Goal: Transaction & Acquisition: Purchase product/service

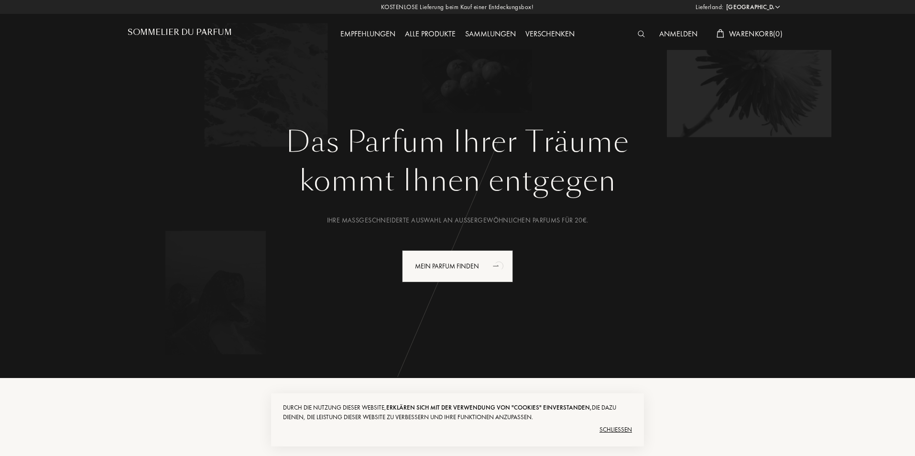
select select "DE"
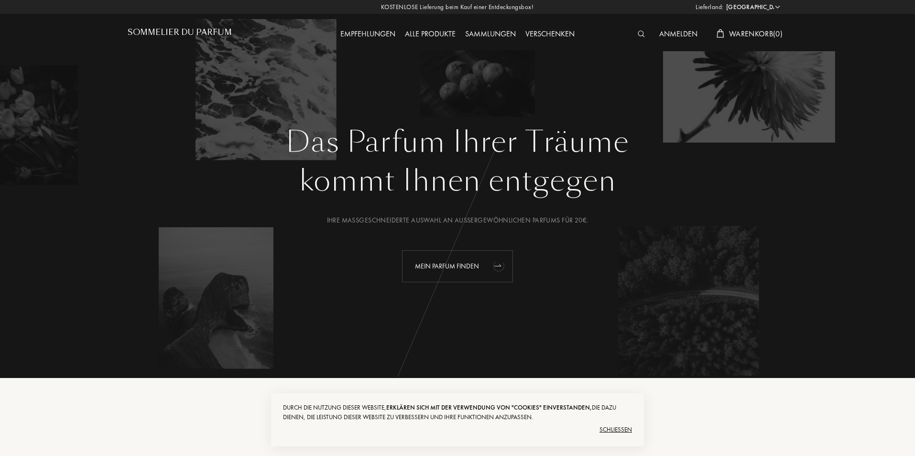
click at [455, 272] on div "Mein Parfum finden" at bounding box center [457, 266] width 111 height 32
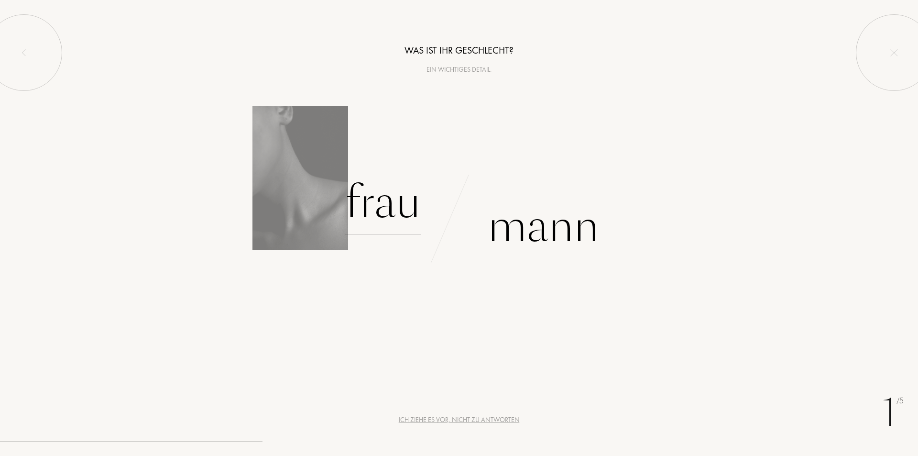
click at [380, 208] on div "Frau" at bounding box center [383, 202] width 76 height 65
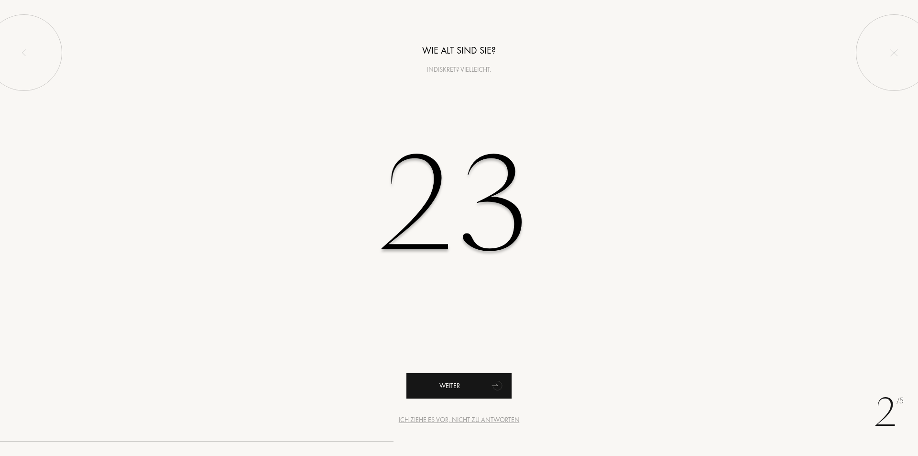
type input "23"
click at [467, 393] on div "Weiter" at bounding box center [458, 385] width 105 height 25
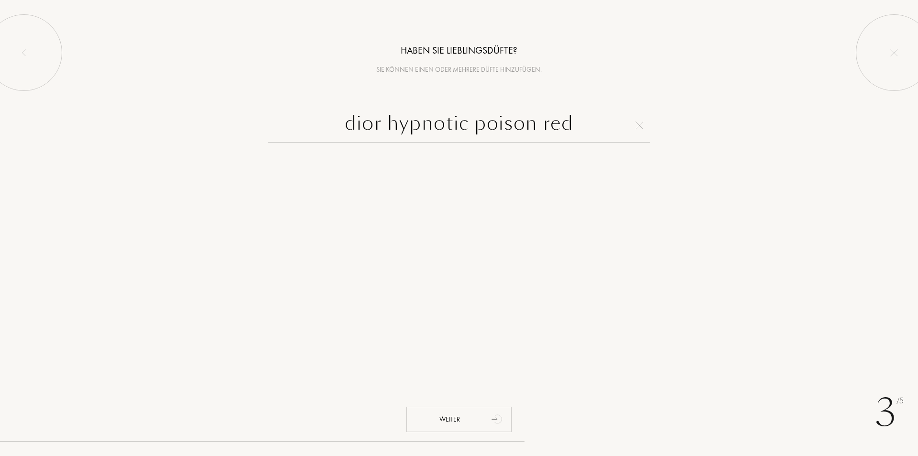
drag, startPoint x: 574, startPoint y: 120, endPoint x: 390, endPoint y: 121, distance: 184.1
click at [390, 121] on input "dior hypnotic poison red" at bounding box center [459, 125] width 383 height 34
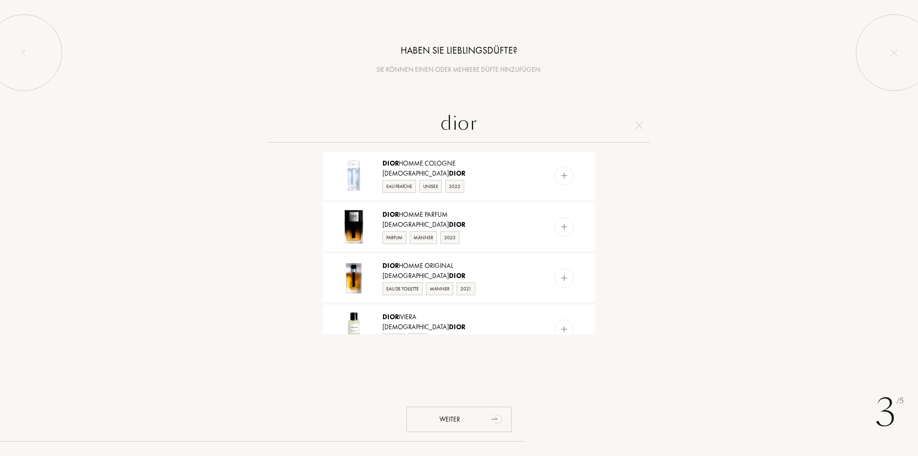
scroll to position [841, 0]
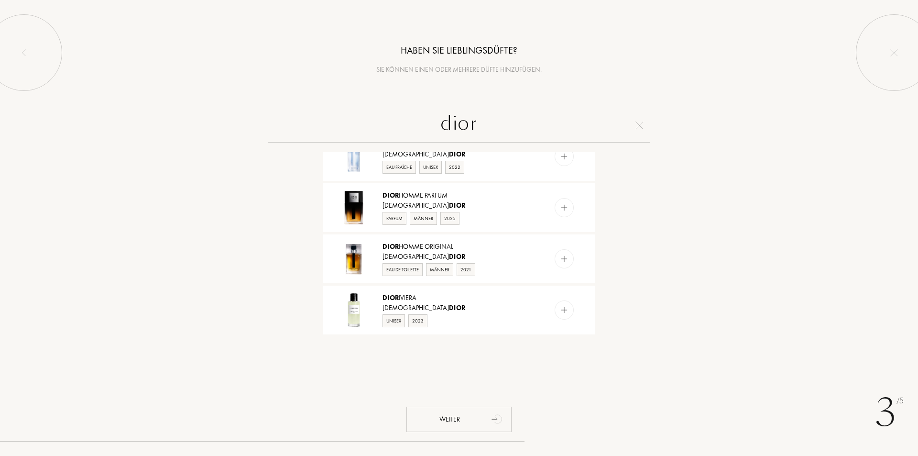
click at [484, 121] on input "dior" at bounding box center [459, 125] width 383 height 34
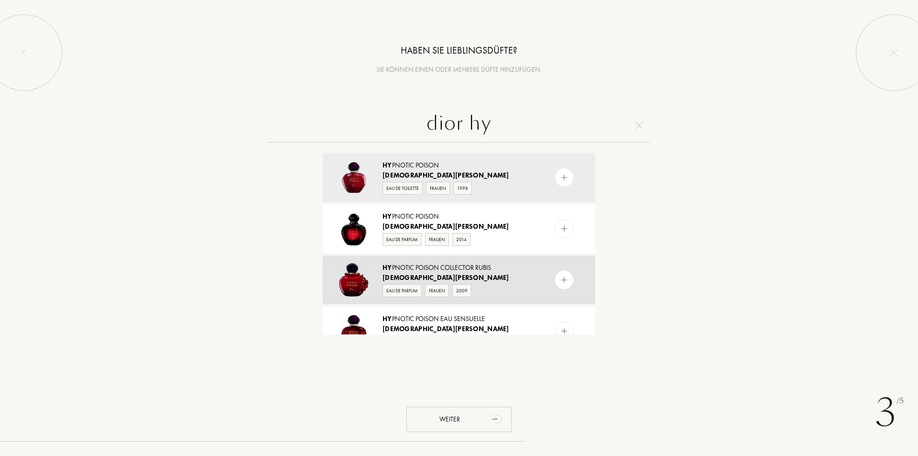
scroll to position [0, 0]
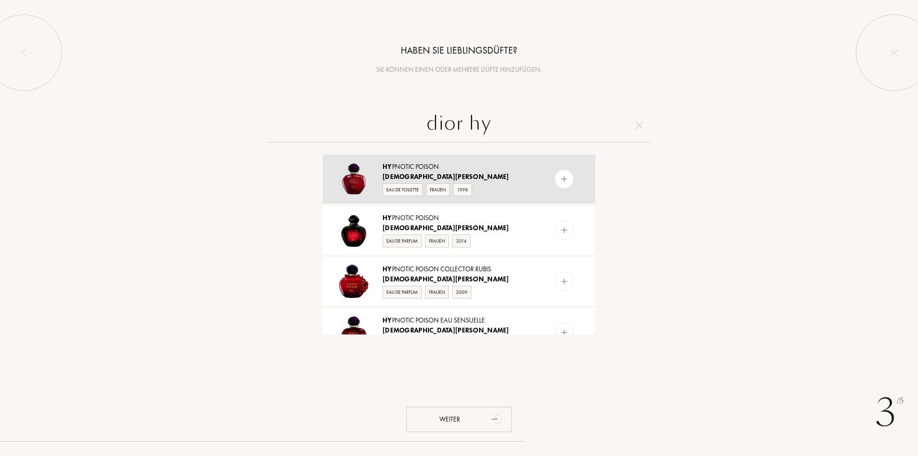
type input "dior hy"
click at [565, 177] on img at bounding box center [564, 179] width 9 height 9
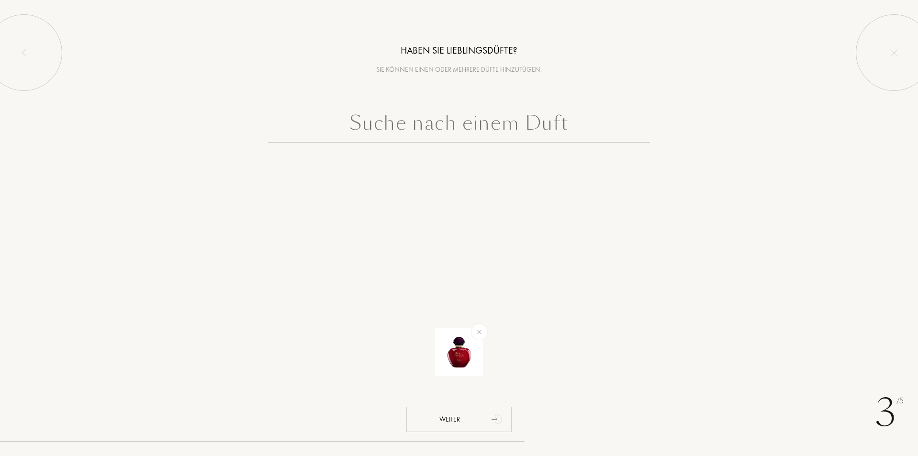
click at [473, 127] on input "text" at bounding box center [459, 125] width 383 height 34
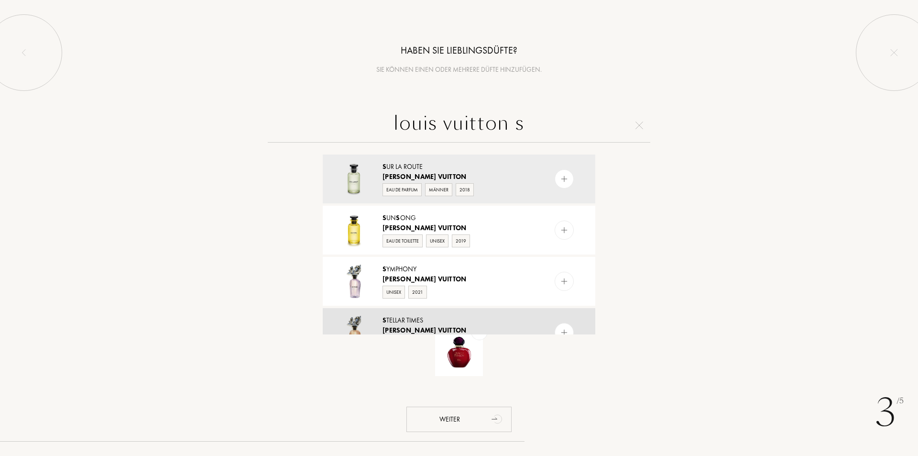
type input "louis vuitton s"
click at [374, 319] on div at bounding box center [353, 332] width 43 height 34
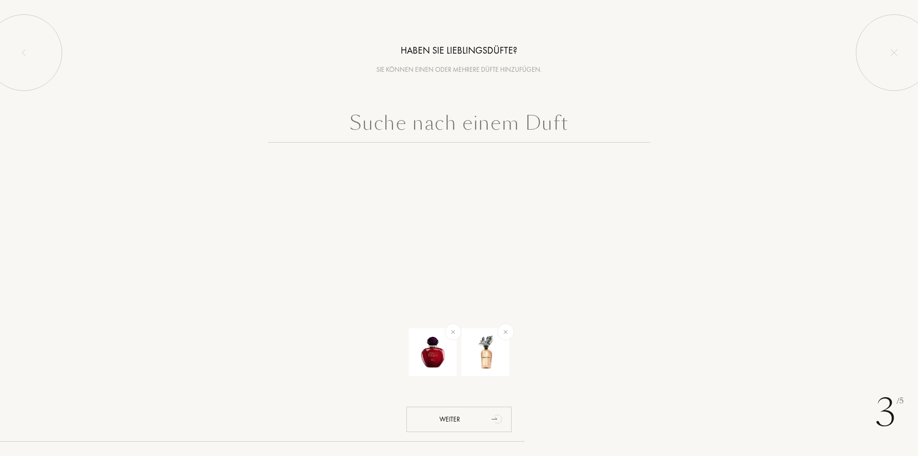
click at [522, 128] on input "text" at bounding box center [459, 125] width 383 height 34
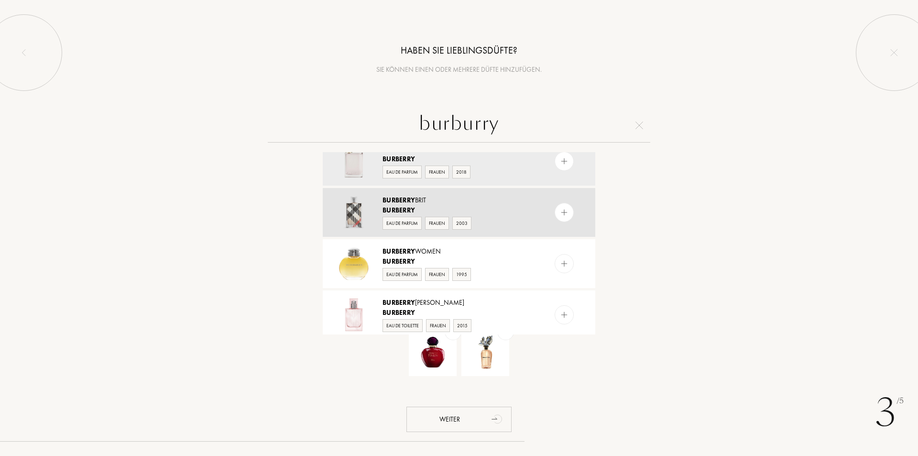
scroll to position [48, 0]
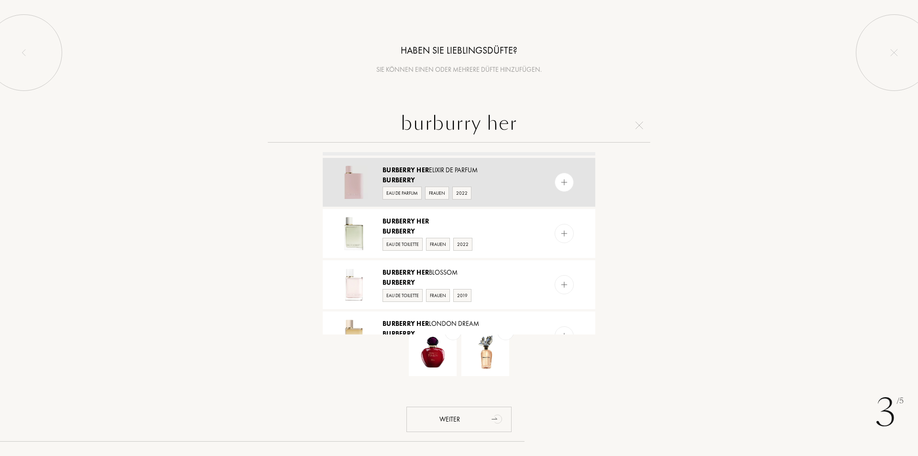
type input "burburry her"
click at [504, 186] on div "Eau de Parfum Frauen 2022" at bounding box center [459, 192] width 152 height 14
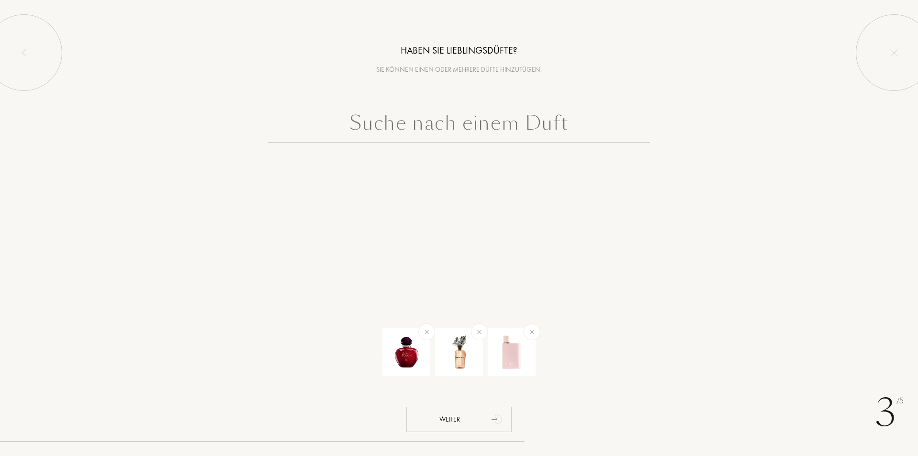
click at [497, 123] on input "text" at bounding box center [459, 125] width 383 height 34
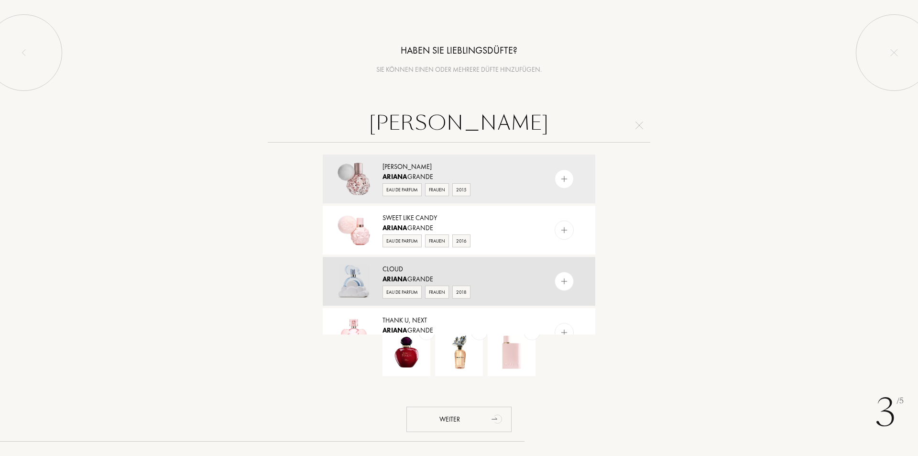
type input "ariana"
click at [562, 278] on img at bounding box center [564, 281] width 9 height 9
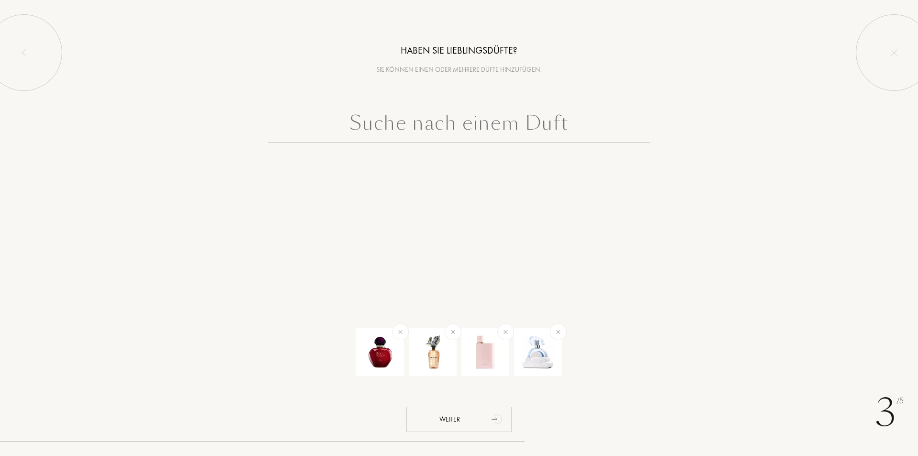
click at [477, 126] on input "text" at bounding box center [459, 125] width 383 height 34
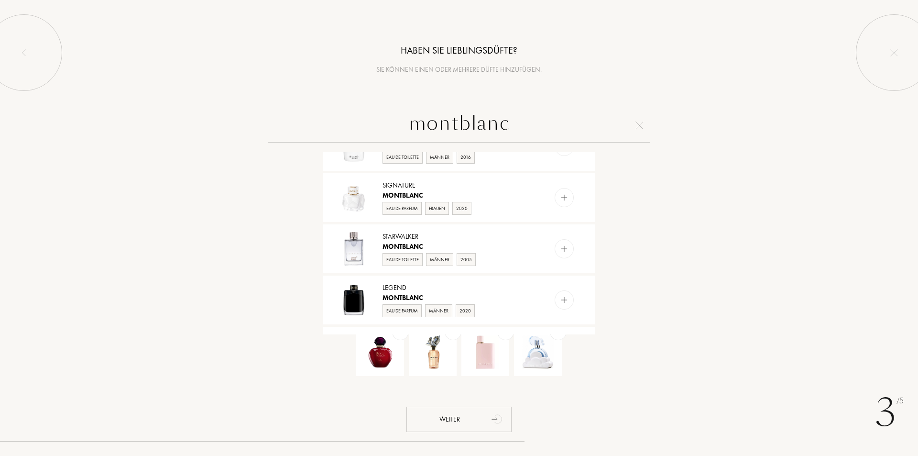
scroll to position [287, 0]
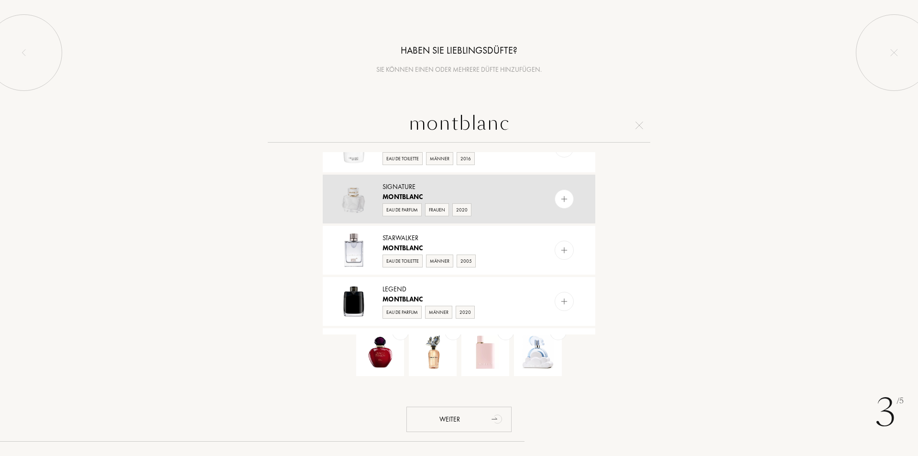
type input "montblanc"
click at [569, 199] on div at bounding box center [564, 198] width 19 height 19
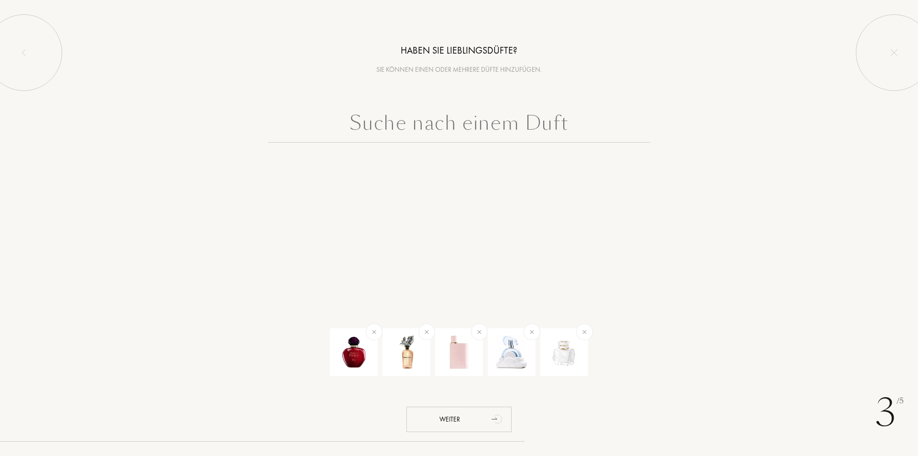
click at [453, 130] on input "text" at bounding box center [459, 125] width 383 height 34
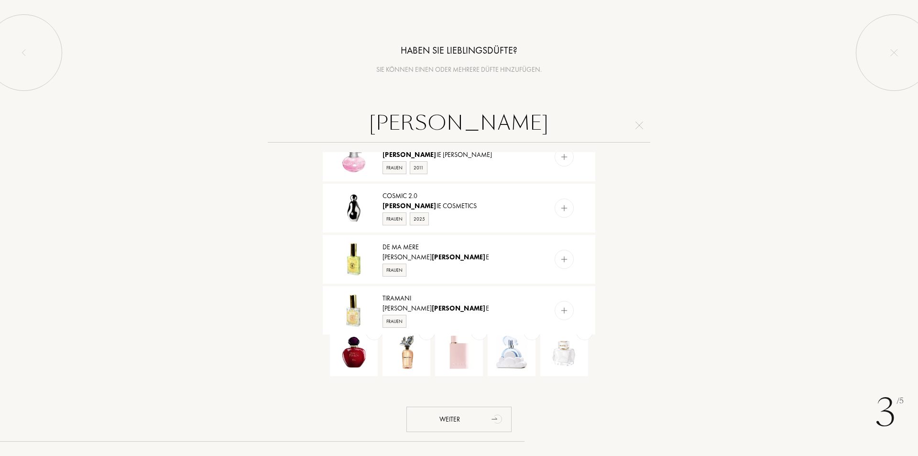
scroll to position [717, 0]
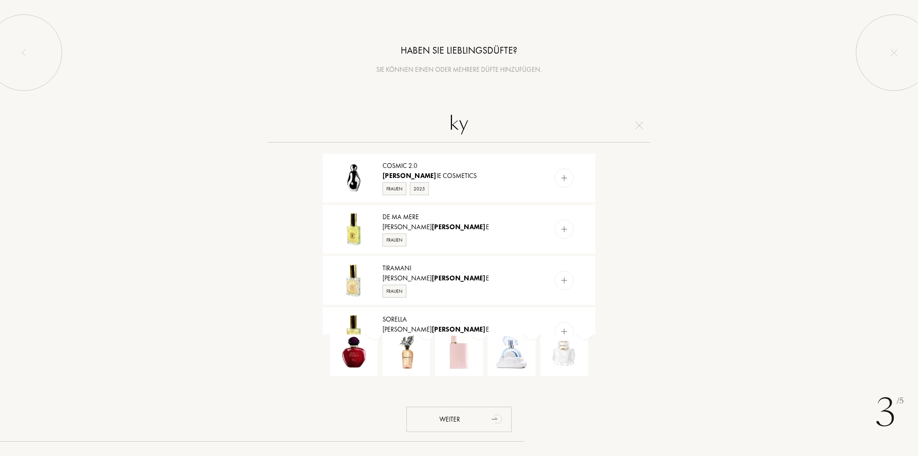
type input "k"
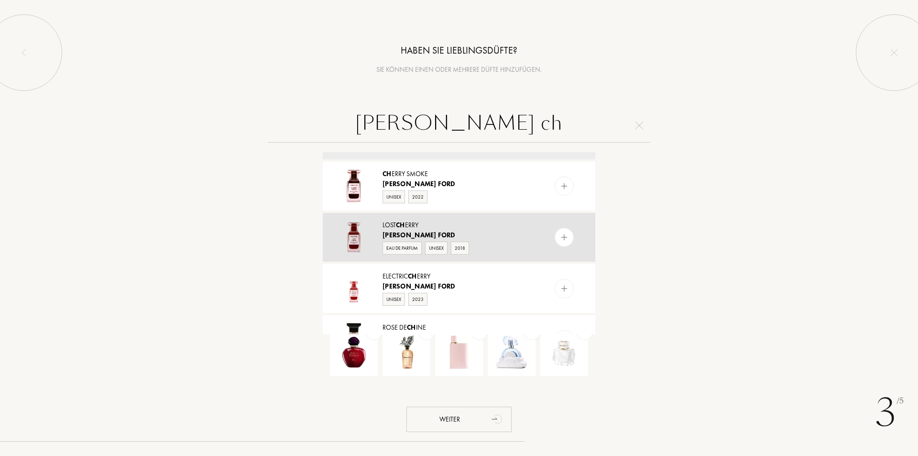
scroll to position [48, 0]
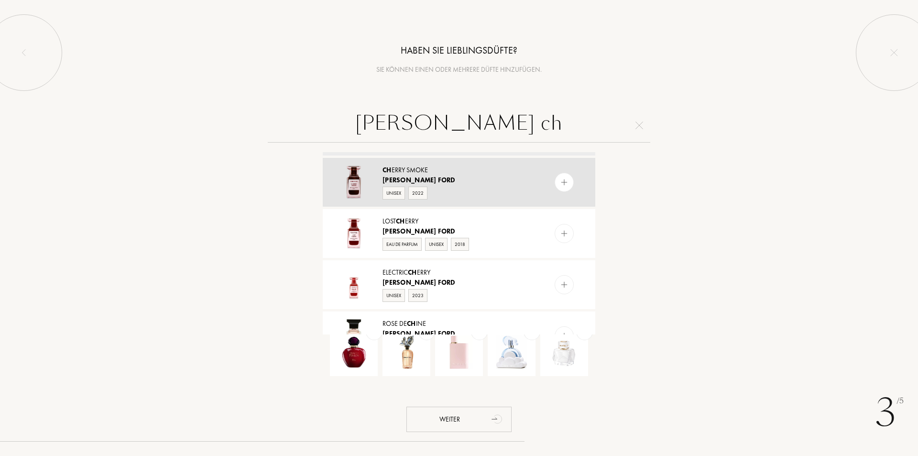
type input "tom ford ch"
click at [465, 180] on div "Tom Ford" at bounding box center [459, 180] width 152 height 10
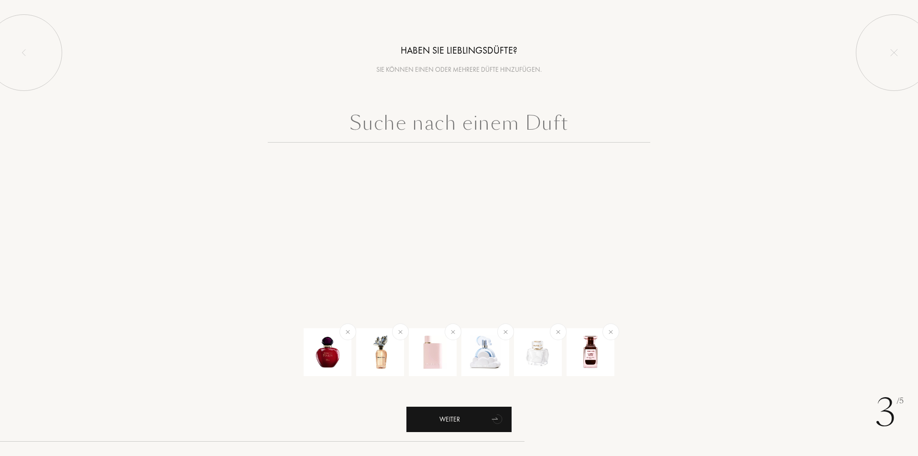
click at [458, 416] on div "Weiter" at bounding box center [458, 418] width 105 height 25
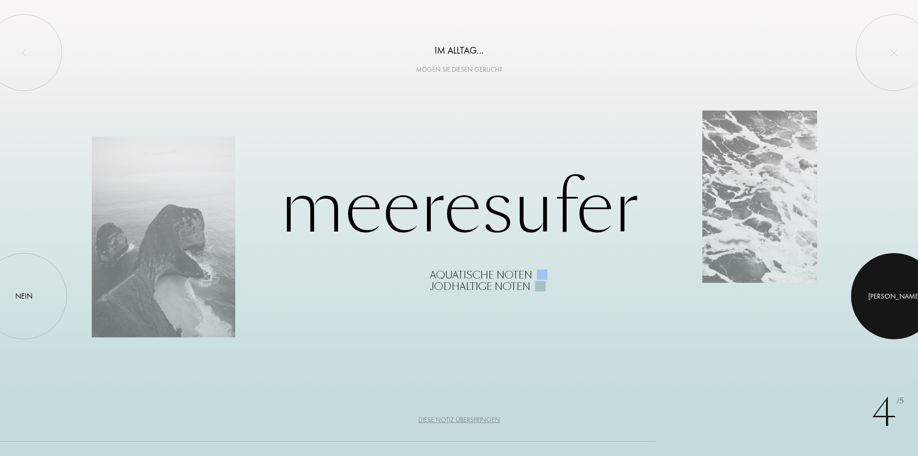
click at [867, 296] on div at bounding box center [894, 296] width 86 height 86
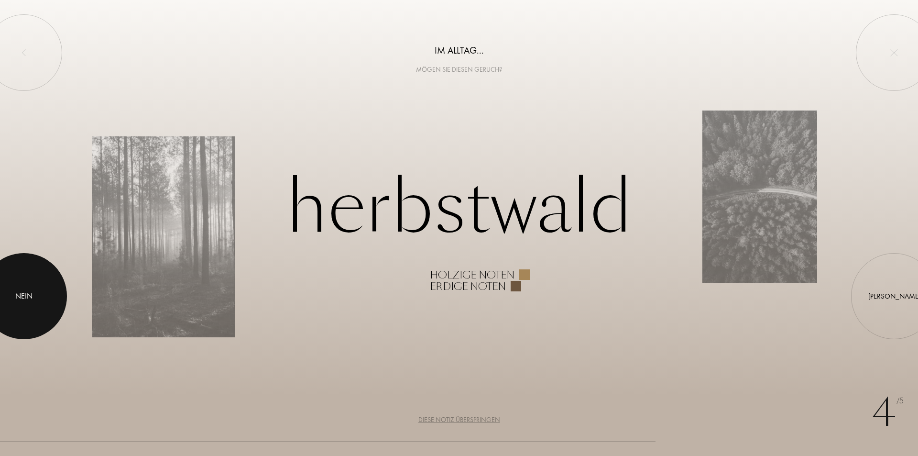
click at [15, 287] on div at bounding box center [24, 296] width 86 height 86
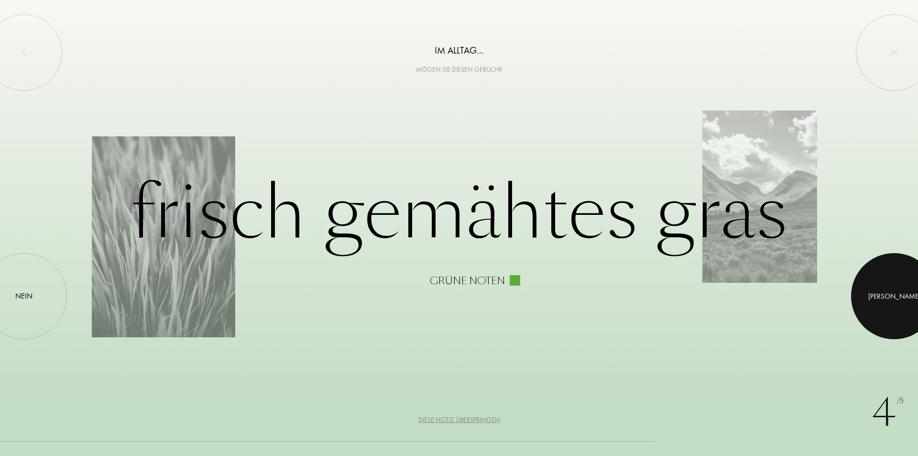
click at [874, 303] on div at bounding box center [894, 296] width 86 height 86
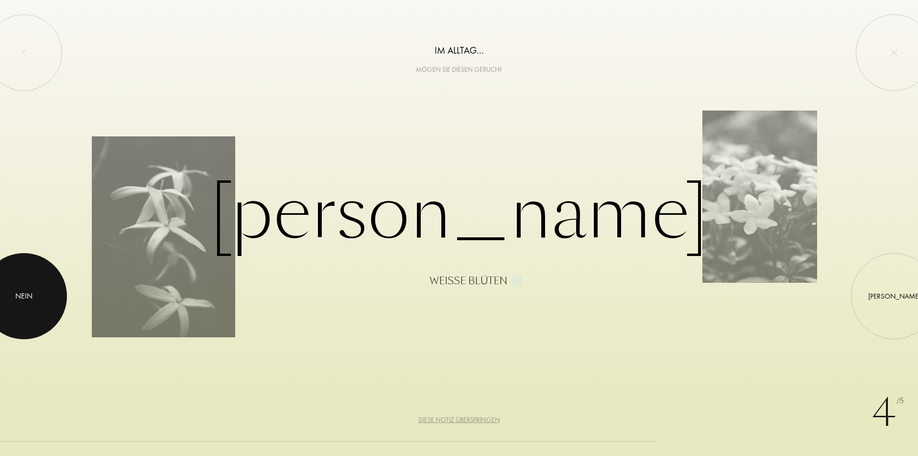
click at [35, 295] on div at bounding box center [24, 296] width 86 height 86
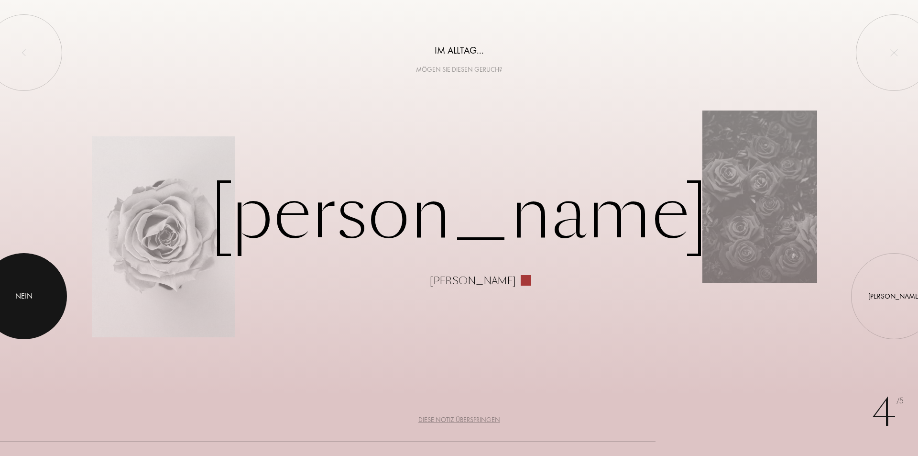
click at [31, 312] on div at bounding box center [24, 296] width 86 height 86
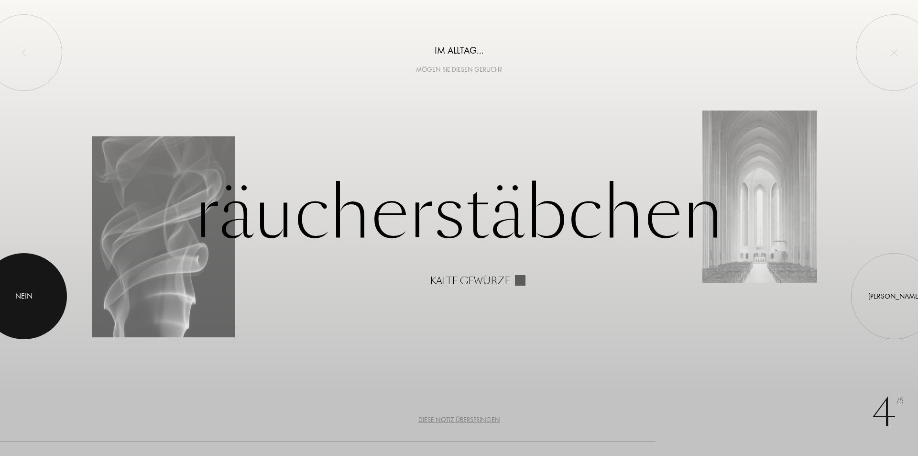
click at [41, 302] on div at bounding box center [24, 296] width 86 height 86
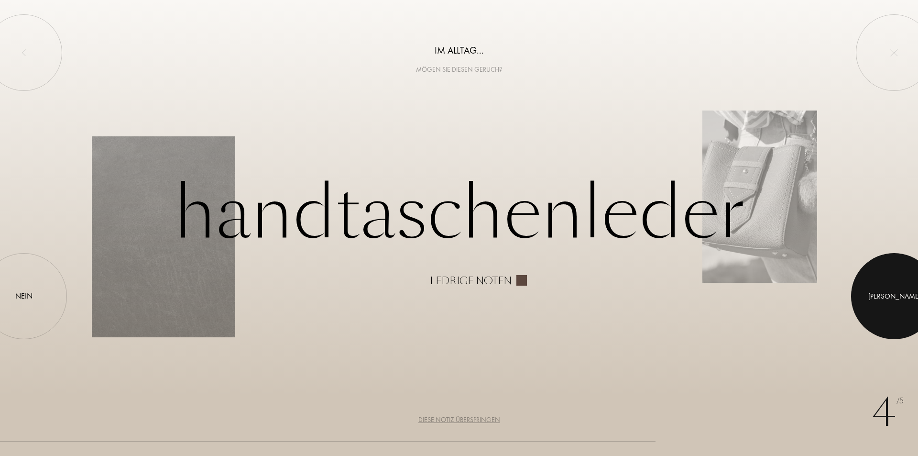
click at [892, 292] on div "Ja" at bounding box center [894, 296] width 52 height 11
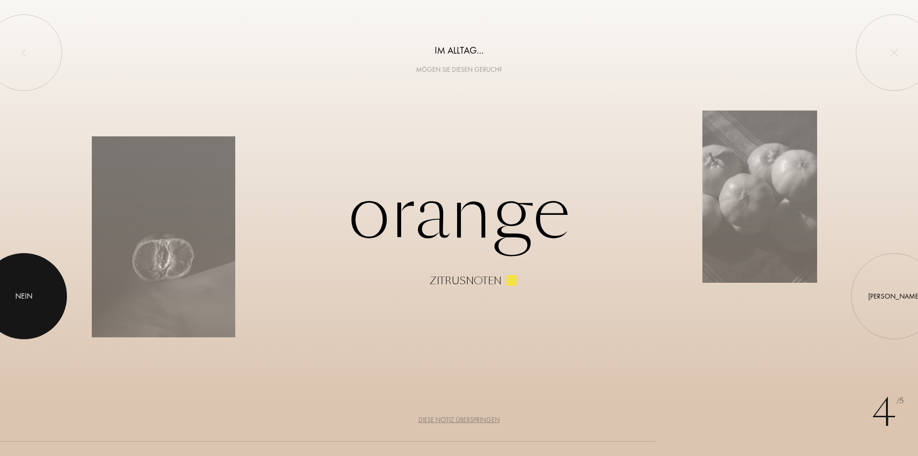
click at [31, 327] on div at bounding box center [24, 296] width 86 height 86
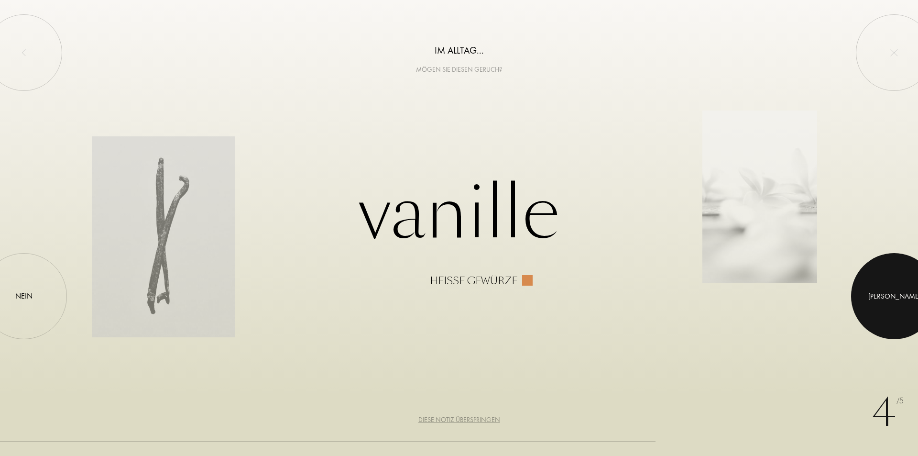
click at [895, 295] on div "Ja" at bounding box center [894, 296] width 52 height 11
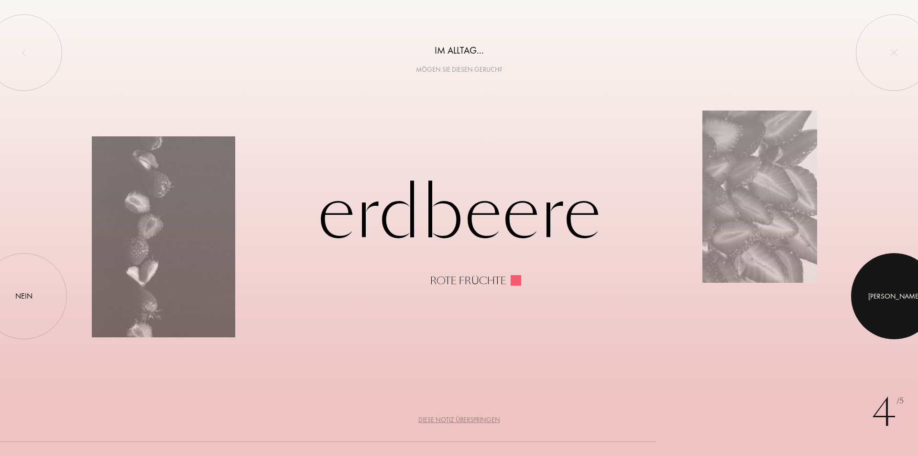
click at [903, 300] on div at bounding box center [894, 296] width 86 height 86
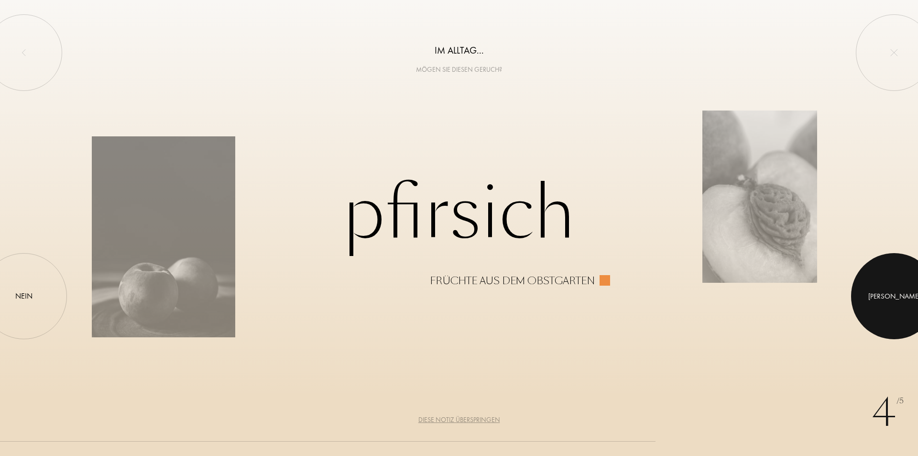
click at [895, 300] on div "Ja" at bounding box center [894, 296] width 52 height 11
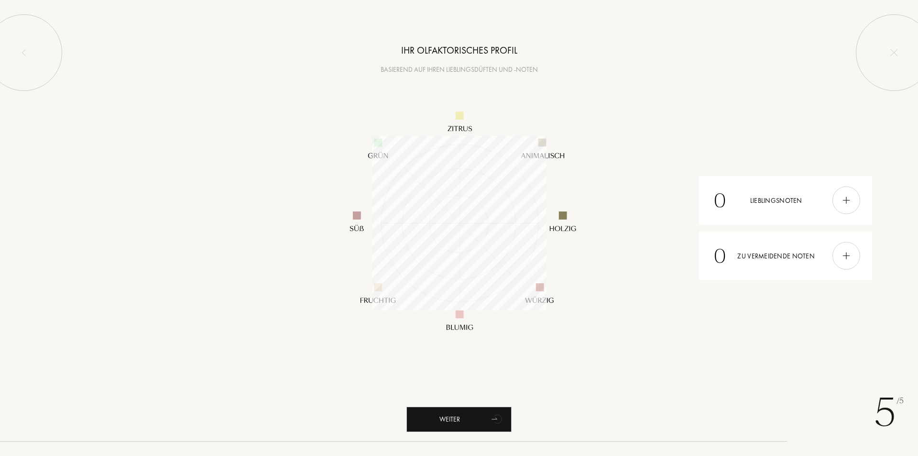
scroll to position [175, 175]
click at [847, 205] on img at bounding box center [846, 200] width 11 height 11
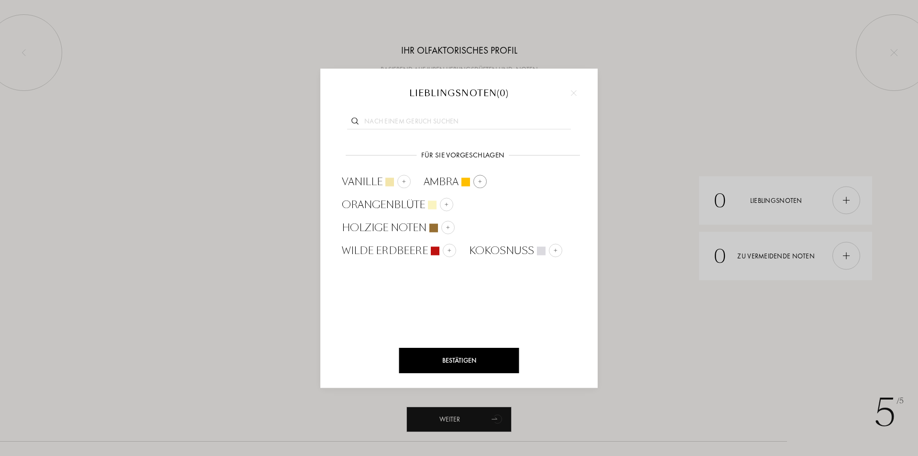
click at [483, 181] on div at bounding box center [479, 181] width 13 height 13
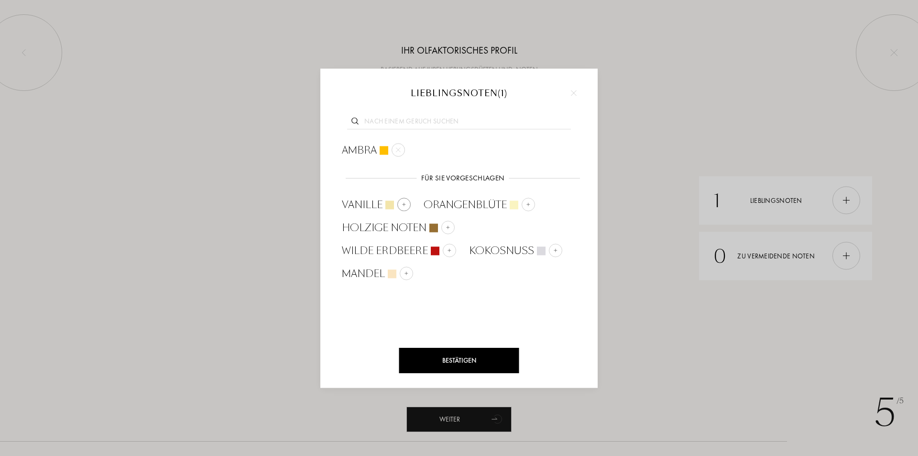
click at [402, 202] on img at bounding box center [404, 204] width 5 height 5
click at [448, 252] on img at bounding box center [449, 250] width 5 height 5
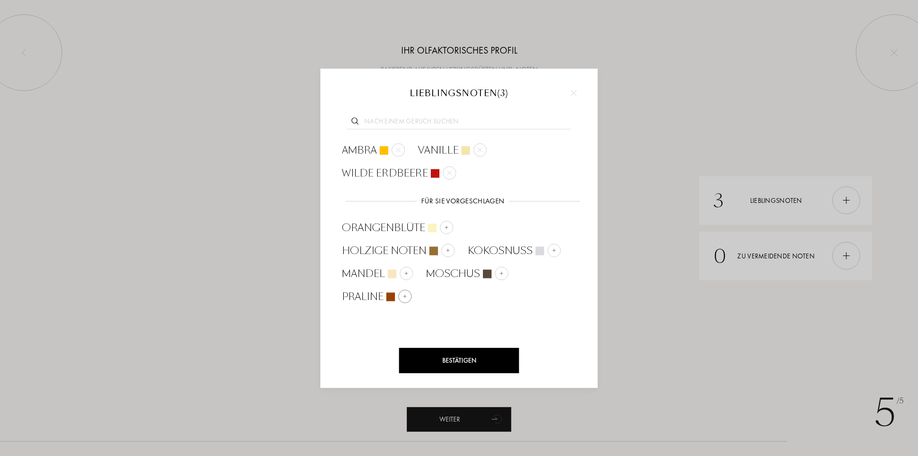
click at [400, 294] on div at bounding box center [404, 295] width 13 height 13
click at [448, 230] on div at bounding box center [446, 226] width 13 height 13
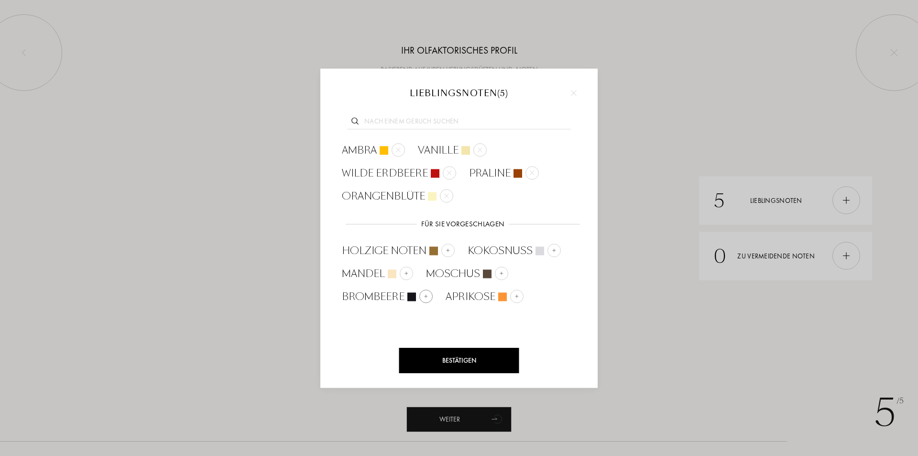
click at [428, 299] on div at bounding box center [425, 295] width 13 height 13
click at [412, 297] on img at bounding box center [413, 296] width 5 height 5
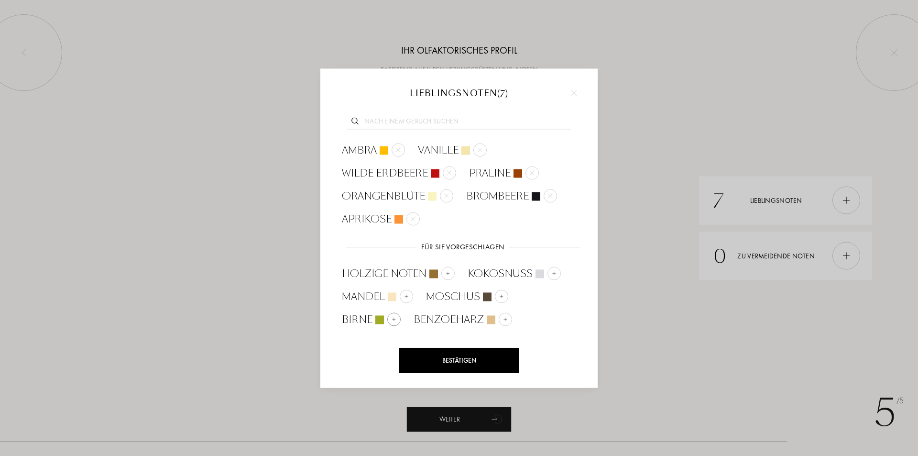
click at [392, 320] on img at bounding box center [394, 319] width 5 height 5
click at [402, 295] on div at bounding box center [406, 295] width 13 height 13
click at [488, 319] on img at bounding box center [490, 319] width 5 height 5
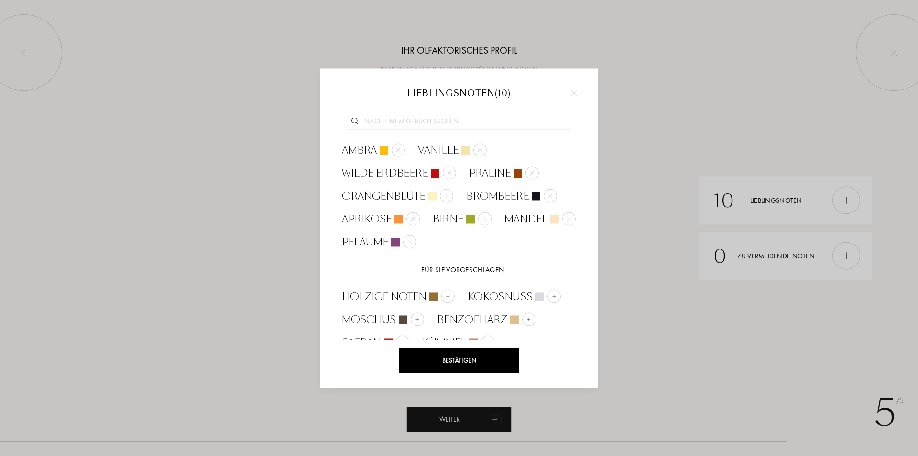
scroll to position [11, 0]
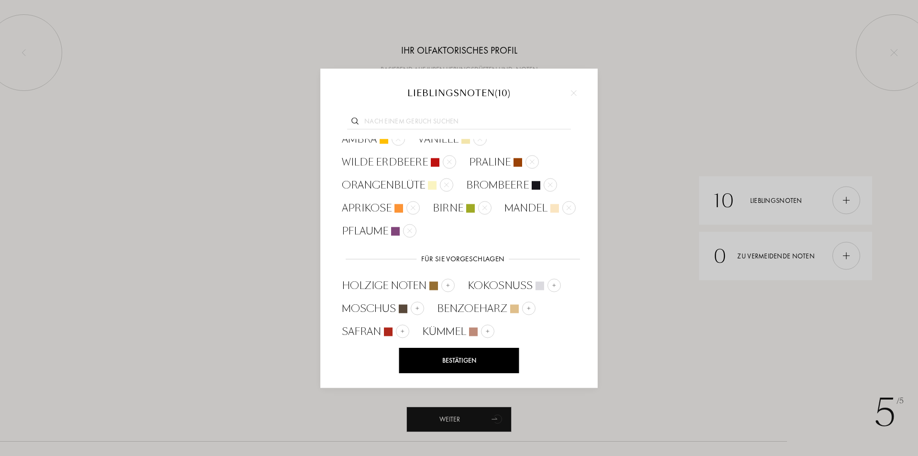
click at [490, 362] on div "Bestätigen" at bounding box center [459, 360] width 120 height 25
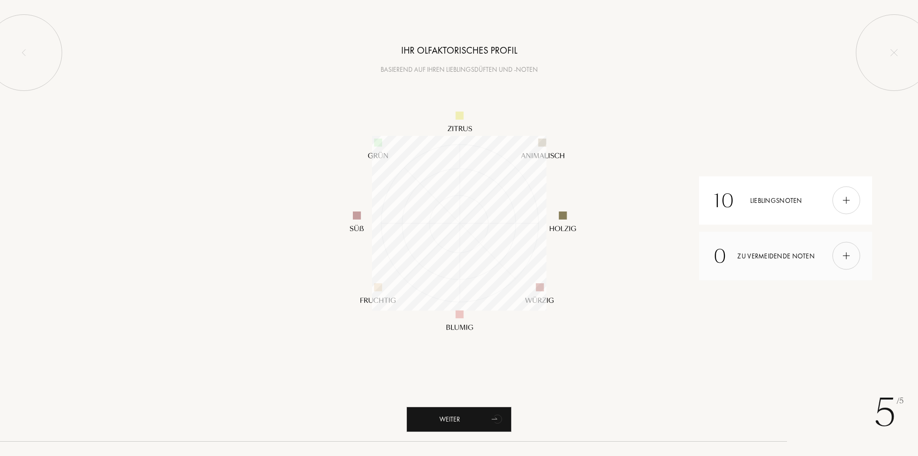
click at [843, 253] on img at bounding box center [846, 256] width 11 height 11
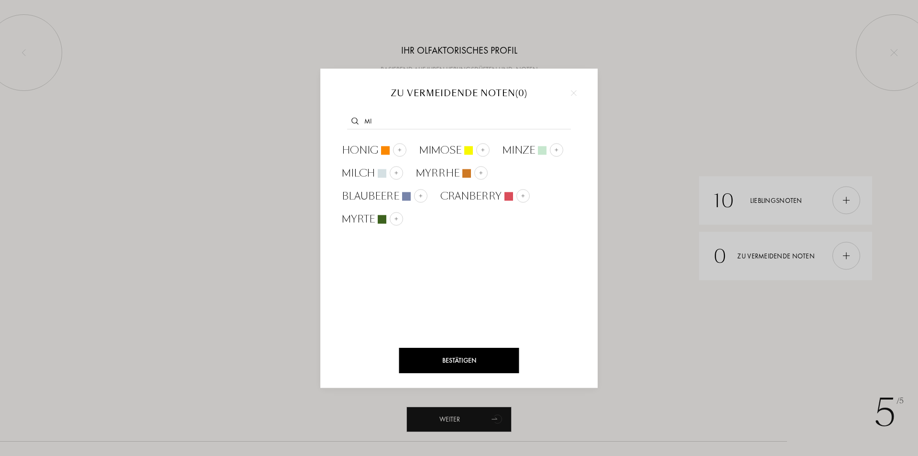
type input "m"
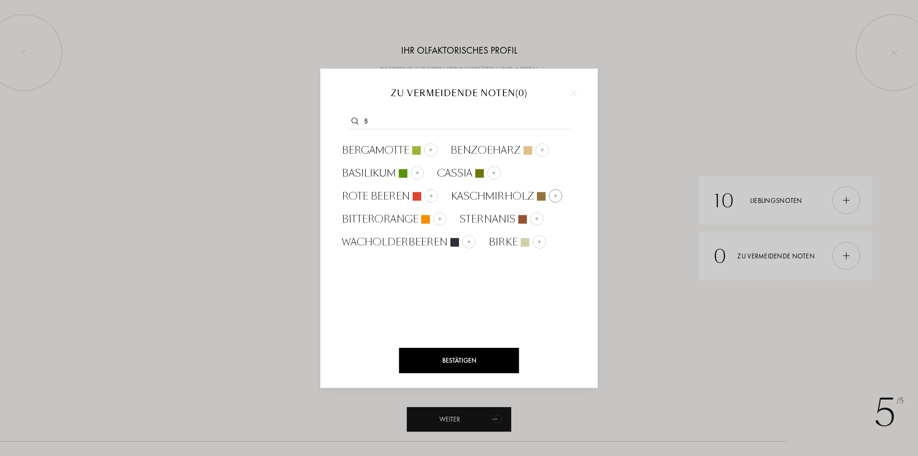
type input "b"
click at [549, 197] on div at bounding box center [555, 195] width 13 height 13
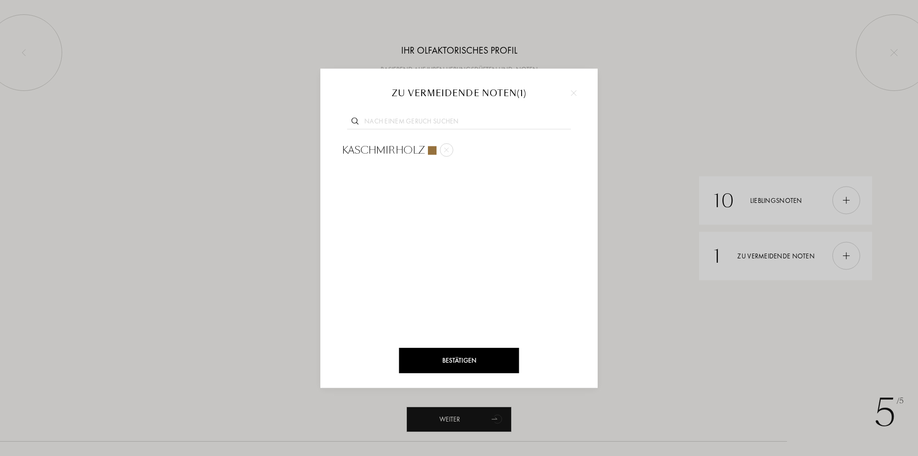
click at [465, 118] on input "text" at bounding box center [459, 122] width 224 height 13
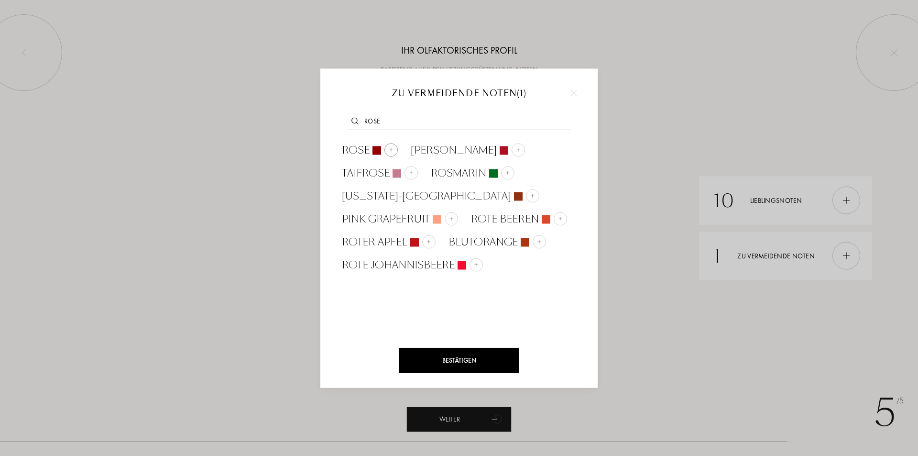
type input "rose"
click at [392, 149] on img at bounding box center [391, 149] width 5 height 5
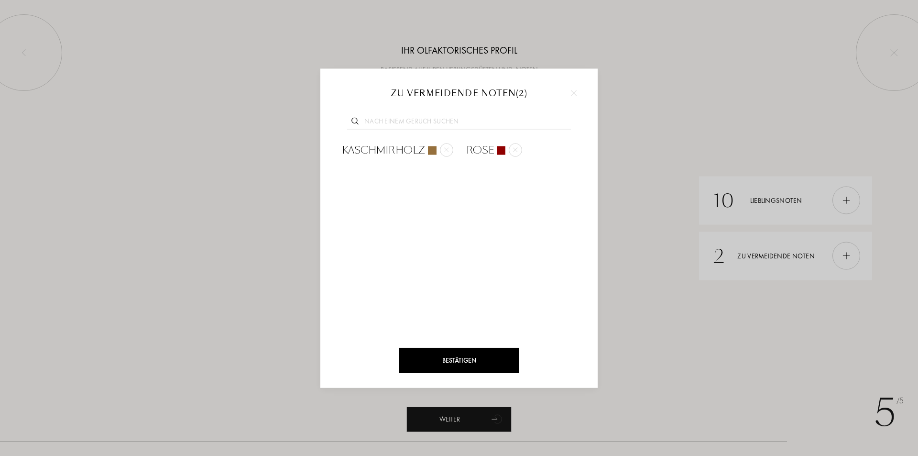
click at [429, 120] on input "text" at bounding box center [459, 122] width 224 height 13
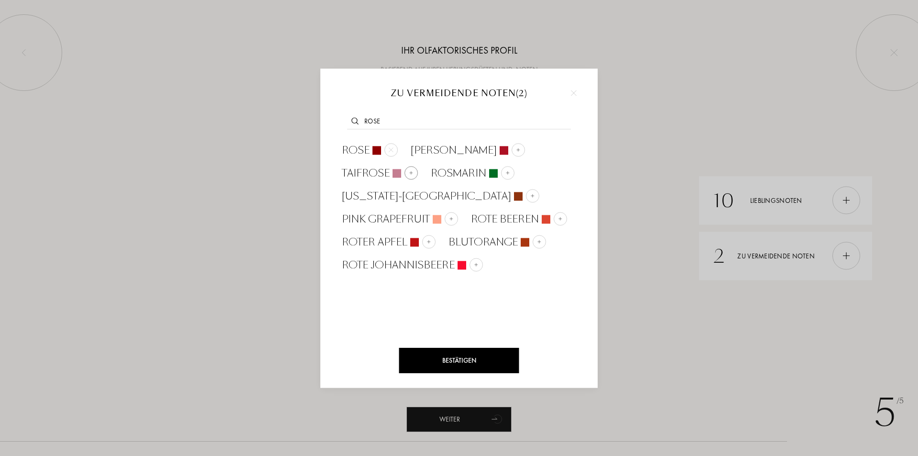
type input "rose"
click at [410, 173] on img at bounding box center [411, 172] width 5 height 5
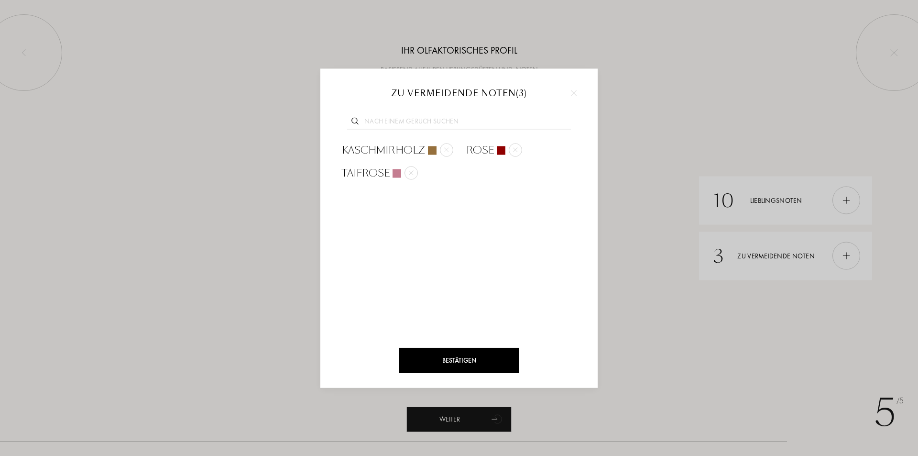
click at [468, 350] on div "Bestätigen" at bounding box center [459, 360] width 120 height 25
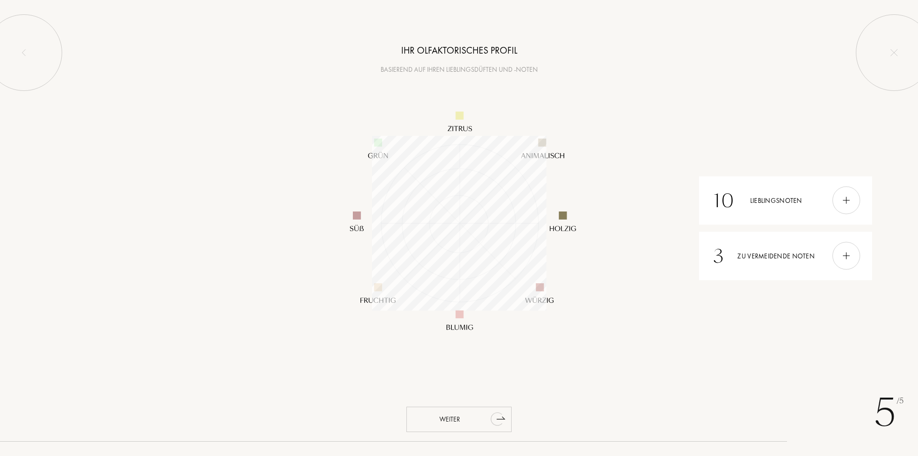
click at [462, 417] on div "Weiter" at bounding box center [458, 418] width 105 height 25
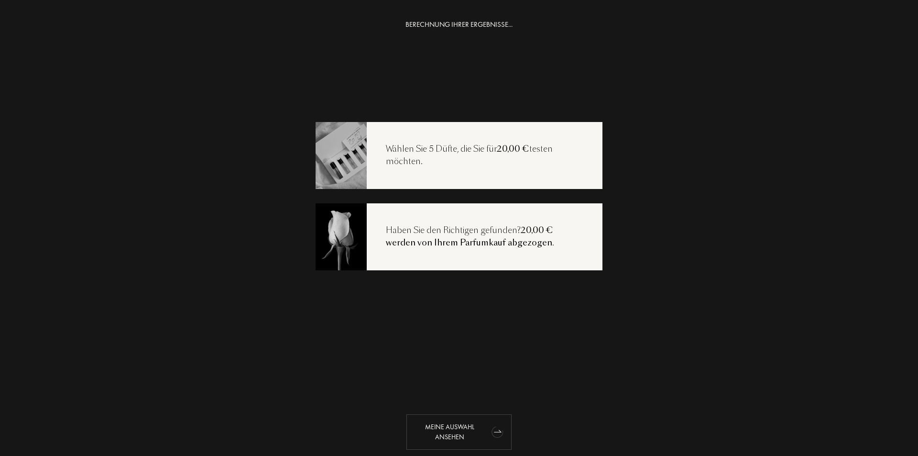
click at [475, 427] on div "Meine Auswahl ansehen" at bounding box center [458, 431] width 105 height 35
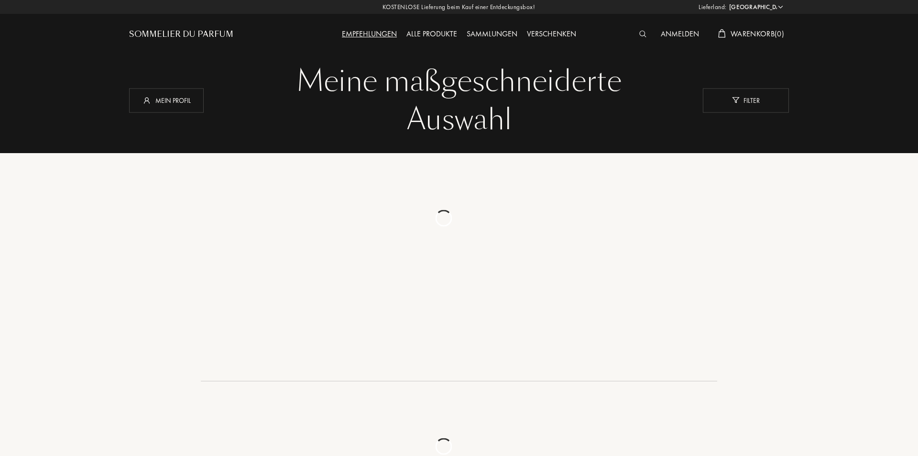
select select "DE"
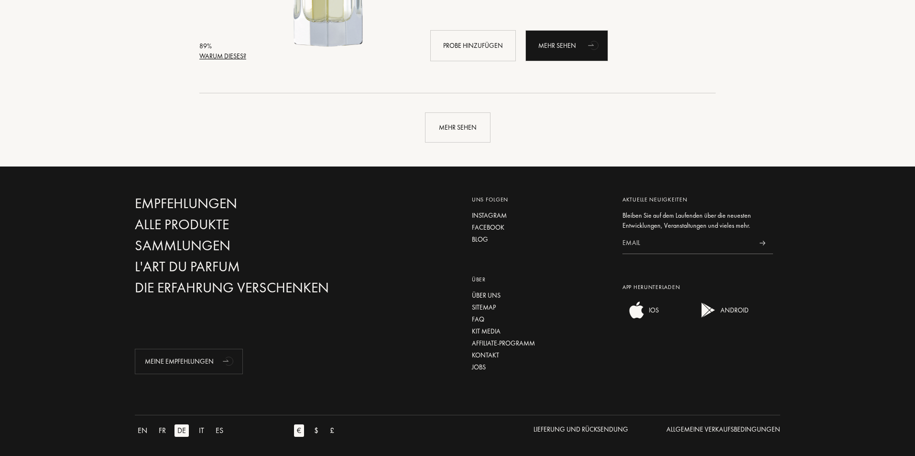
scroll to position [2104, 0]
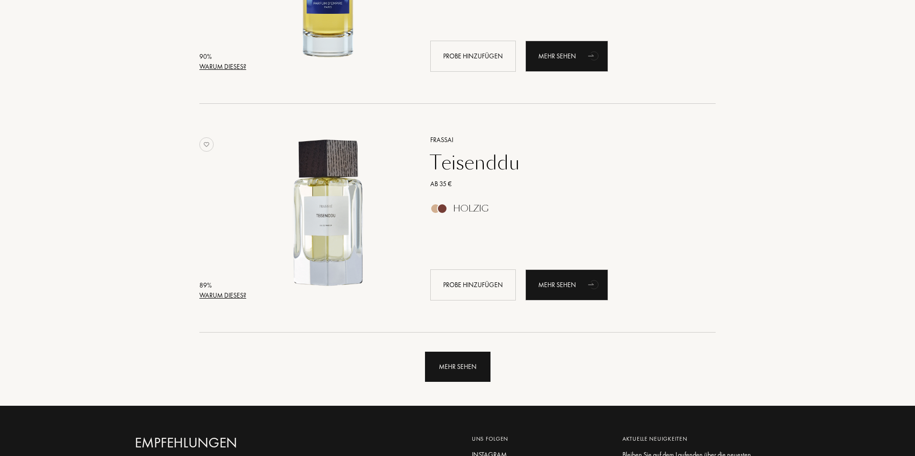
click at [473, 377] on div "Mehr sehen" at bounding box center [458, 366] width 66 height 30
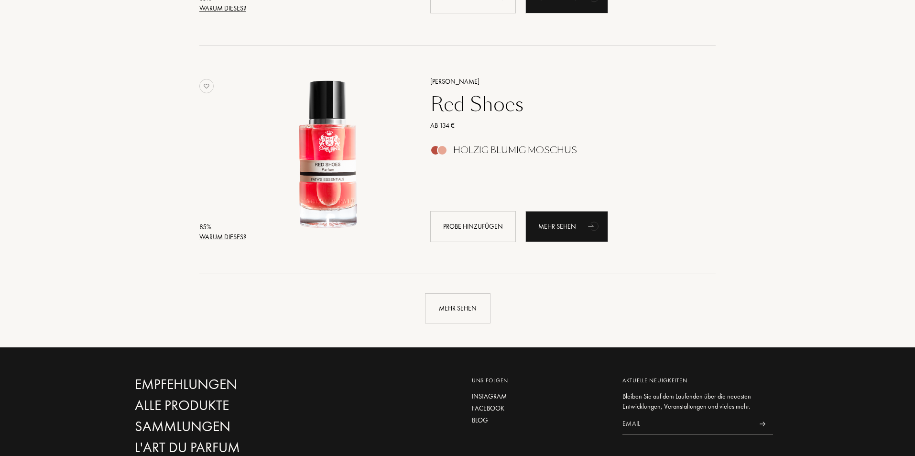
scroll to position [4447, 0]
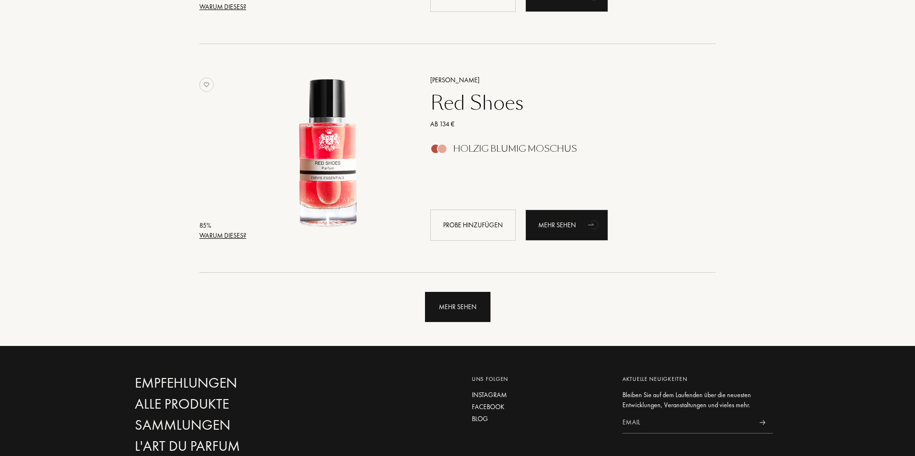
click at [459, 314] on div "Mehr sehen" at bounding box center [458, 307] width 66 height 30
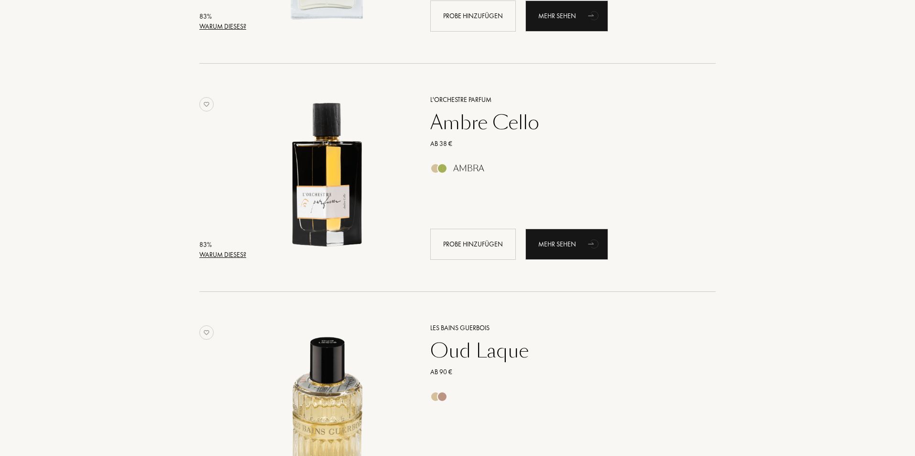
scroll to position [6025, 0]
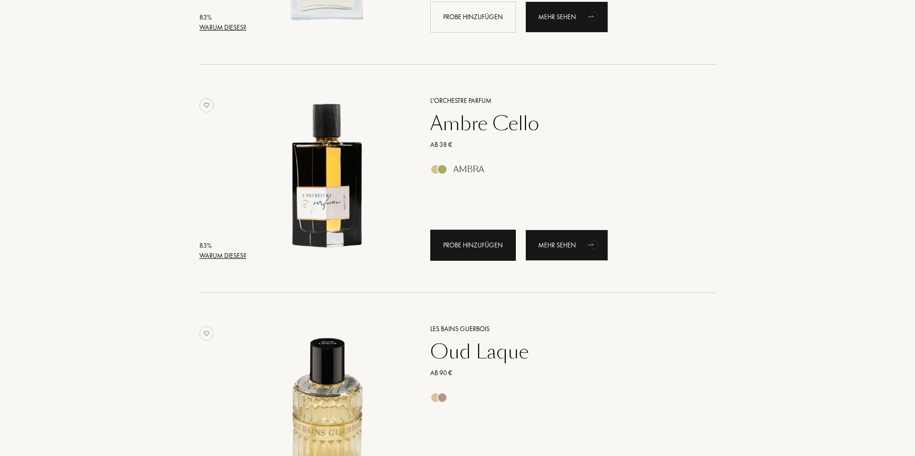
click at [464, 252] on div "Probe hinzufügen" at bounding box center [473, 245] width 86 height 31
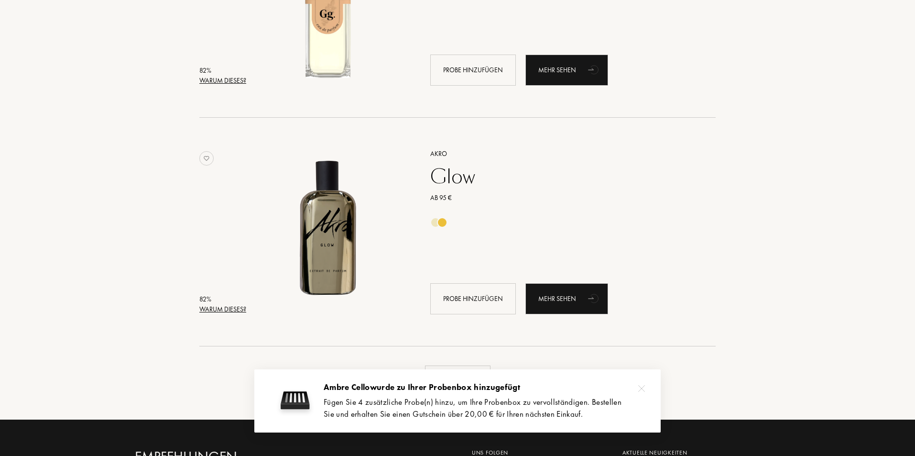
scroll to position [6694, 0]
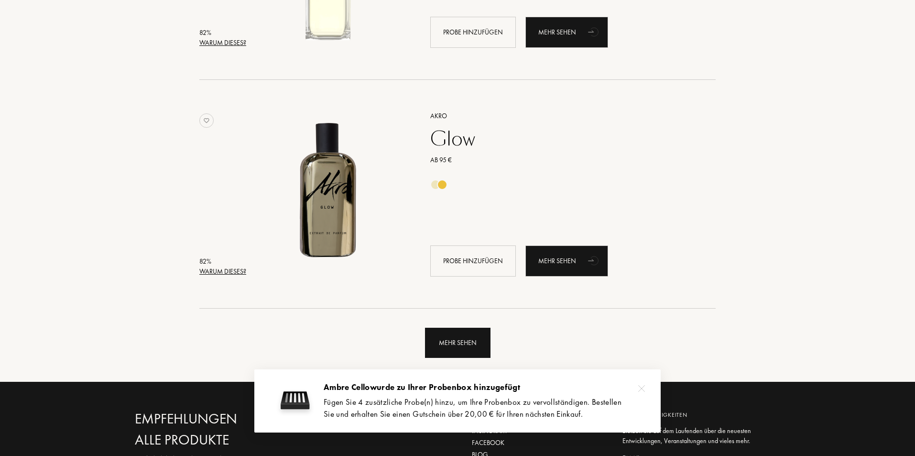
click at [465, 340] on div "Mehr sehen" at bounding box center [458, 343] width 66 height 30
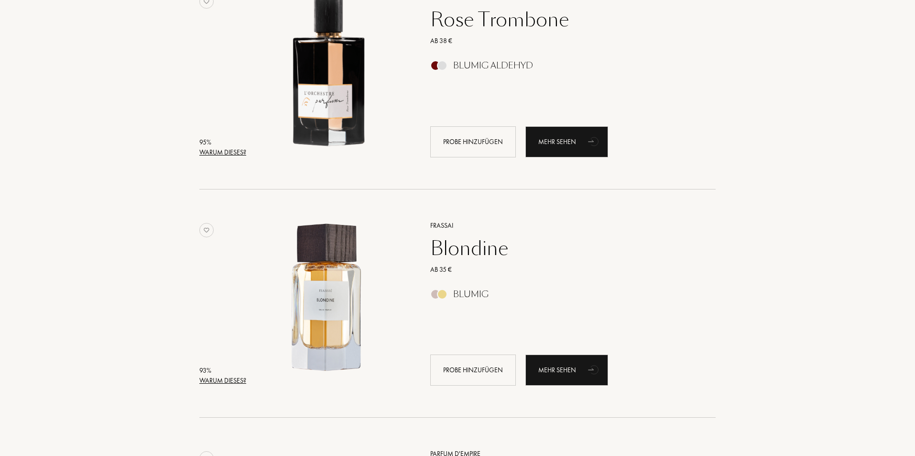
scroll to position [0, 0]
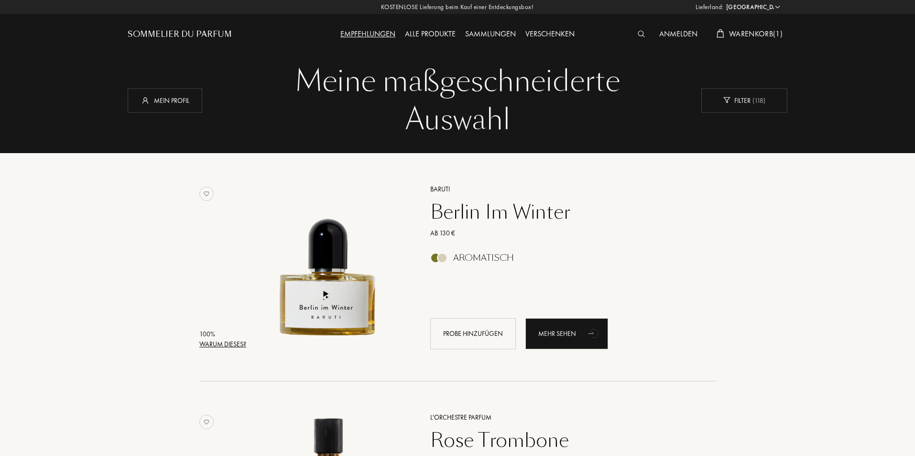
drag, startPoint x: 700, startPoint y: 278, endPoint x: 699, endPoint y: 11, distance: 266.8
click at [479, 330] on div "Probe hinzufügen" at bounding box center [473, 333] width 86 height 31
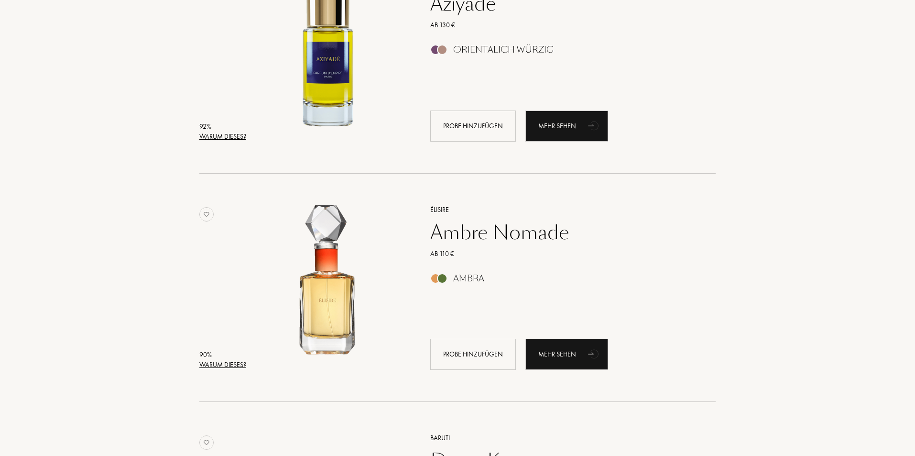
scroll to position [909, 0]
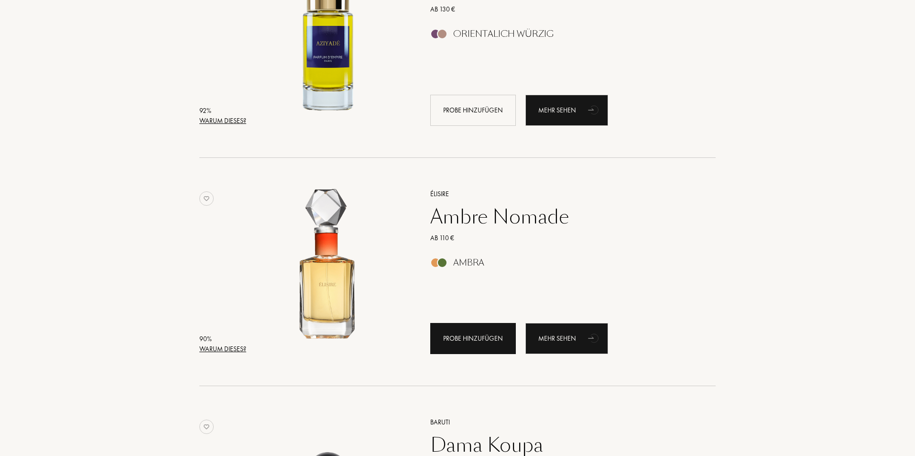
click at [490, 332] on div "Probe hinzufügen" at bounding box center [473, 338] width 86 height 31
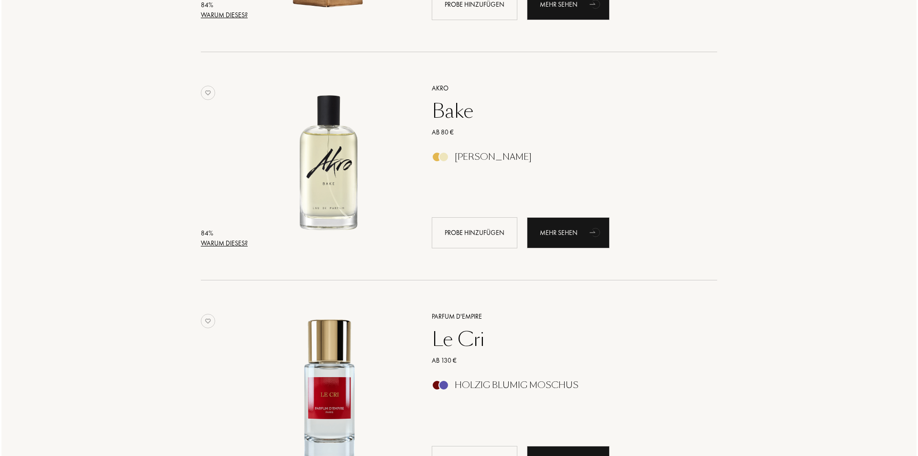
scroll to position [5069, 0]
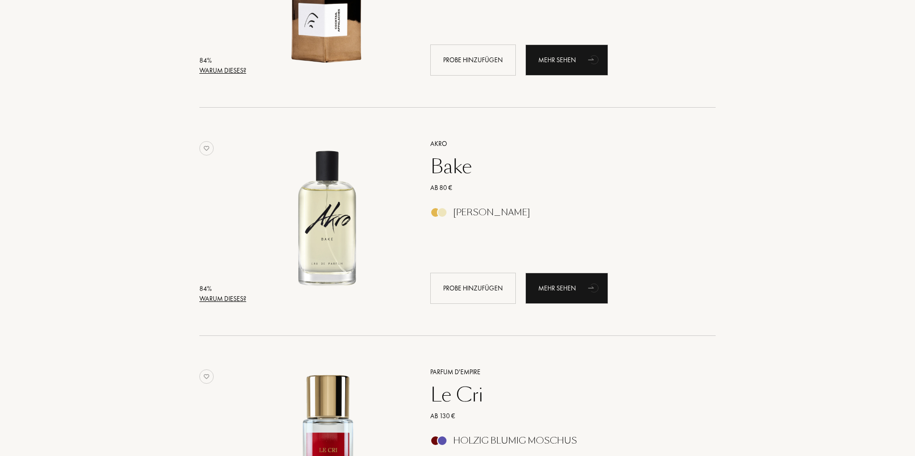
click at [223, 298] on div "Warum dieses?" at bounding box center [222, 299] width 47 height 10
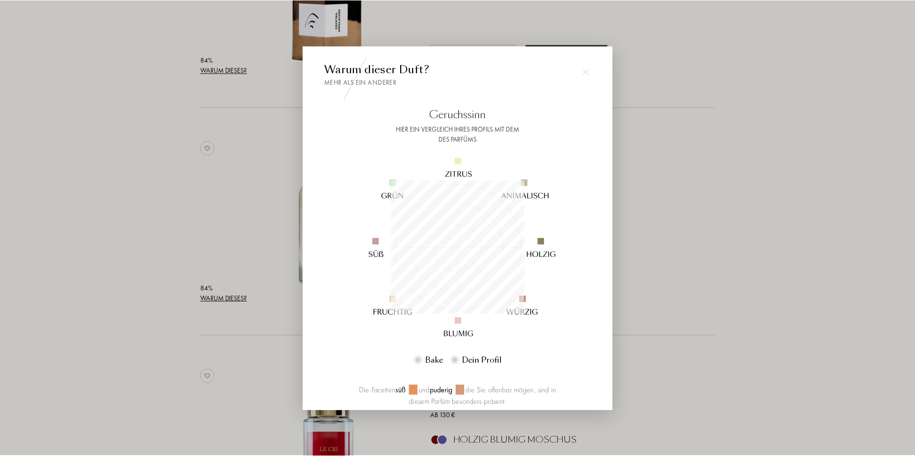
scroll to position [134, 134]
click at [588, 72] on img at bounding box center [587, 71] width 7 height 7
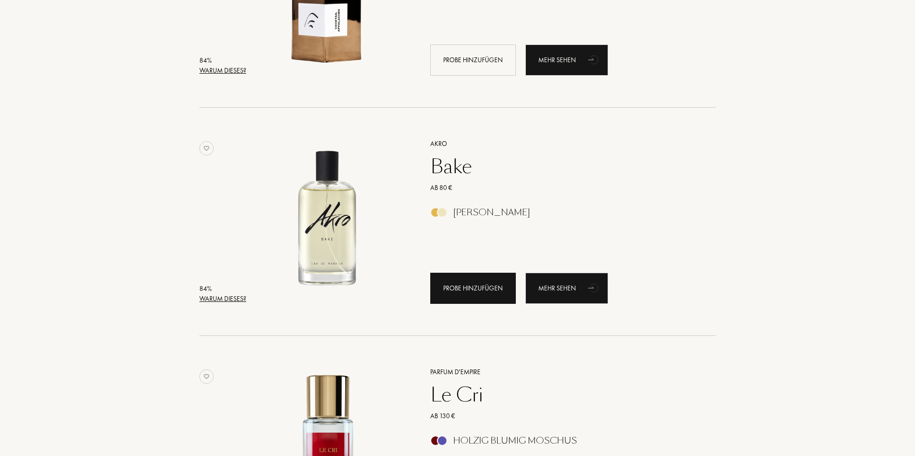
click at [464, 295] on div "Probe hinzufügen" at bounding box center [473, 288] width 86 height 31
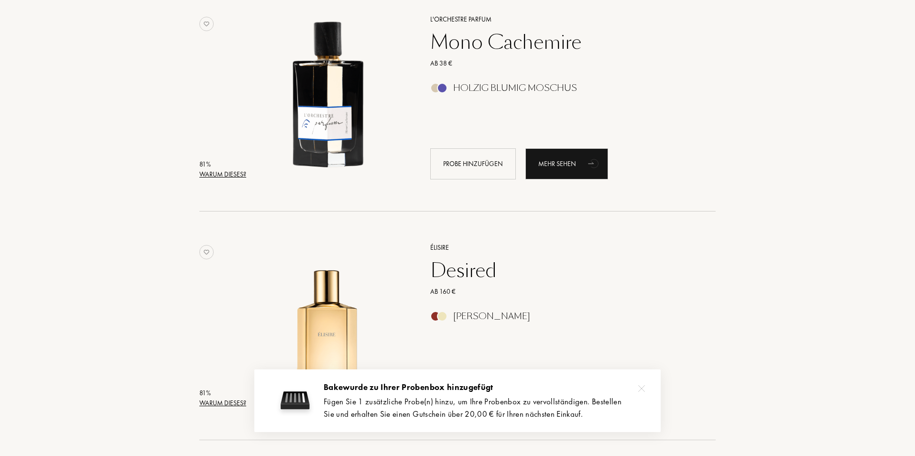
scroll to position [9197, 0]
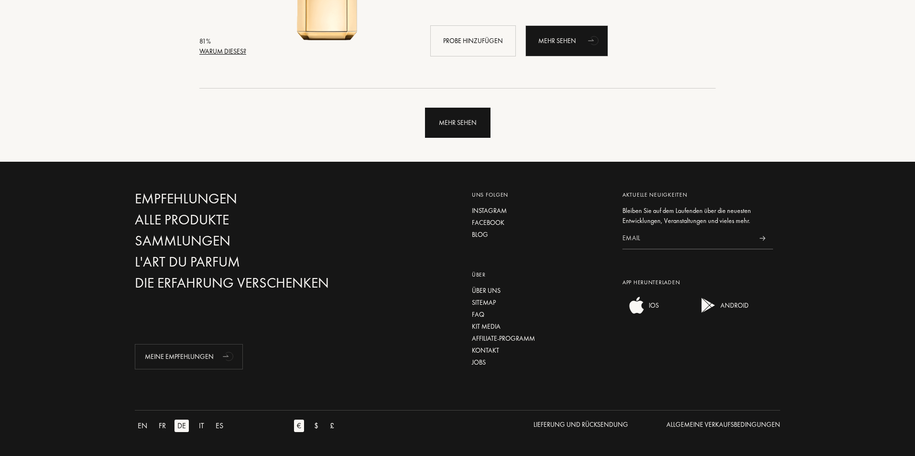
click at [435, 131] on div "Mehr sehen" at bounding box center [458, 123] width 66 height 30
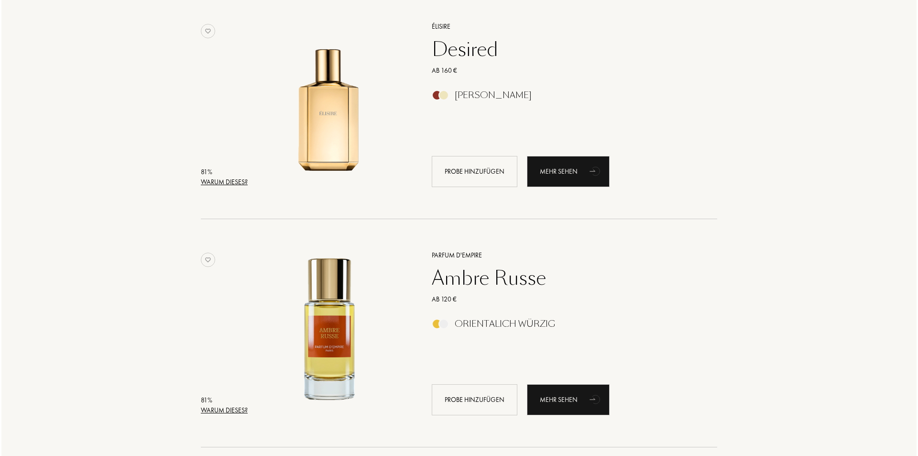
scroll to position [8958, 0]
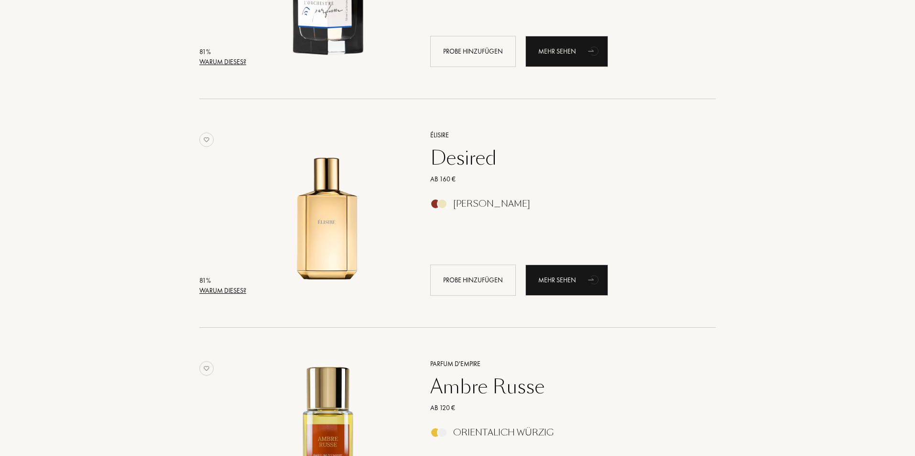
click at [231, 289] on div "Warum dieses?" at bounding box center [222, 290] width 47 height 10
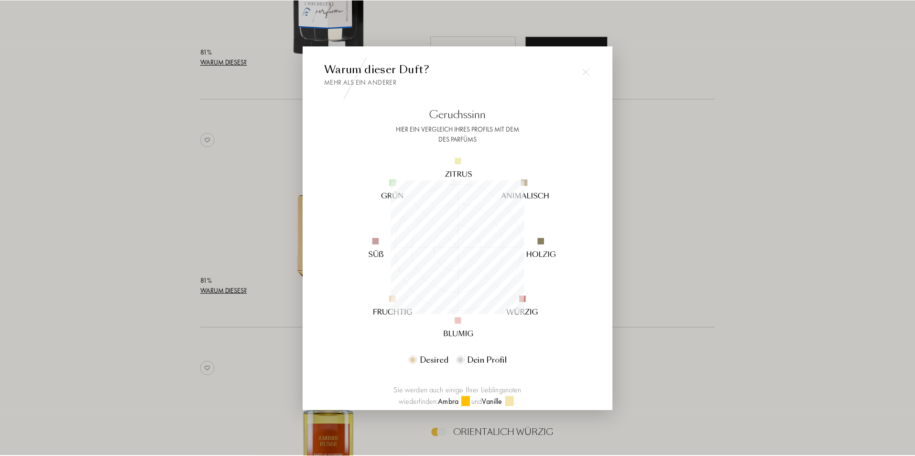
scroll to position [134, 134]
click at [591, 73] on div at bounding box center [587, 71] width 19 height 19
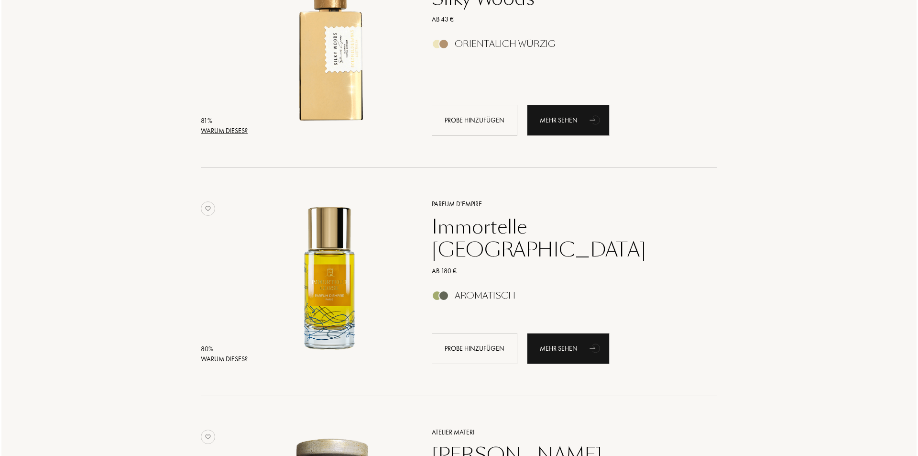
scroll to position [9580, 0]
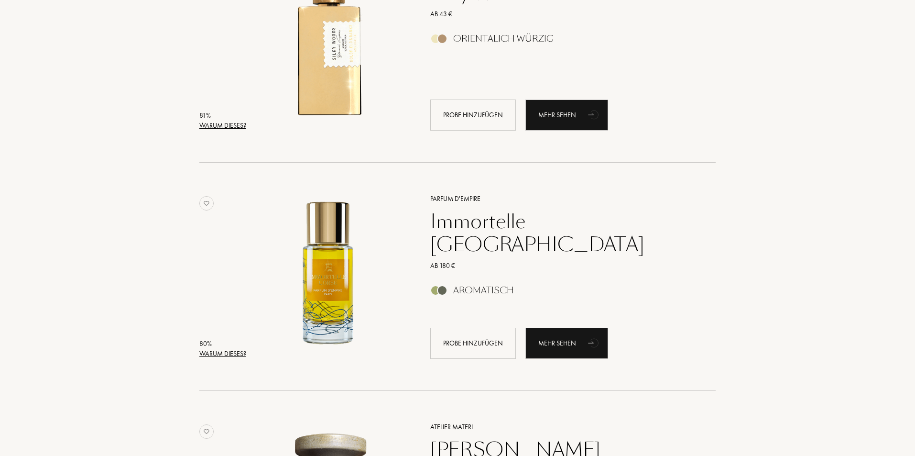
click at [207, 353] on div "Warum dieses?" at bounding box center [222, 354] width 47 height 10
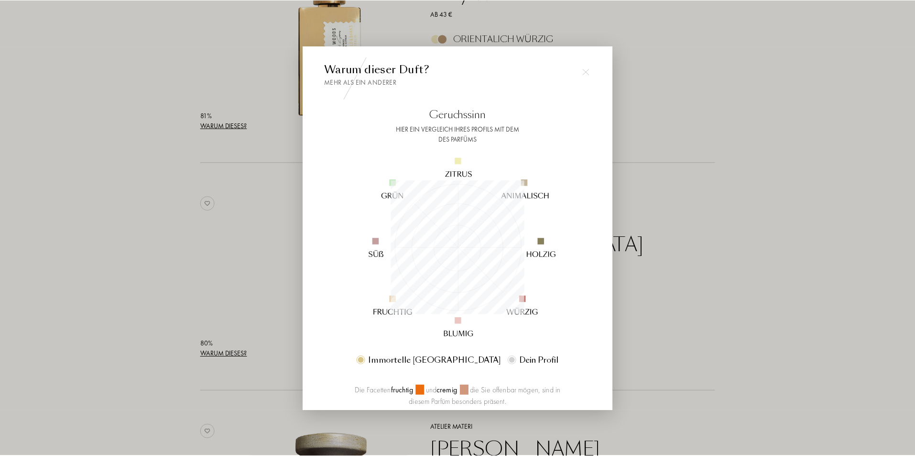
scroll to position [134, 134]
click at [586, 72] on img at bounding box center [587, 71] width 7 height 7
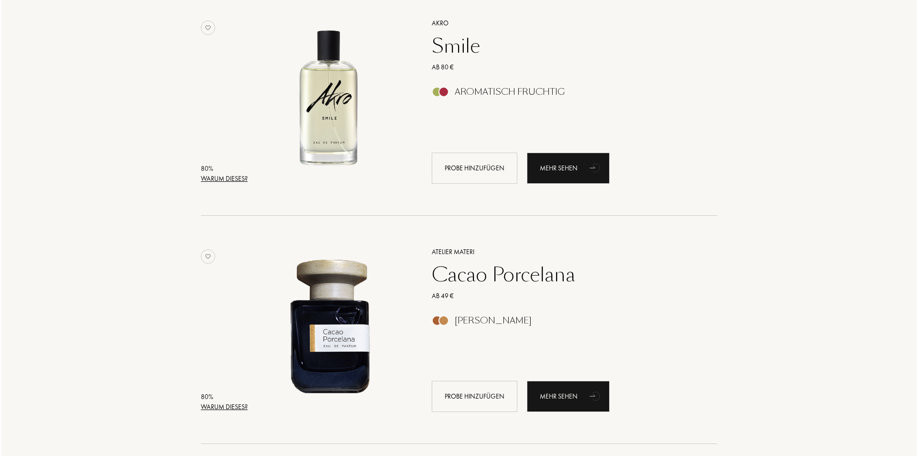
scroll to position [10441, 0]
click at [239, 182] on div "Warum dieses?" at bounding box center [222, 178] width 47 height 10
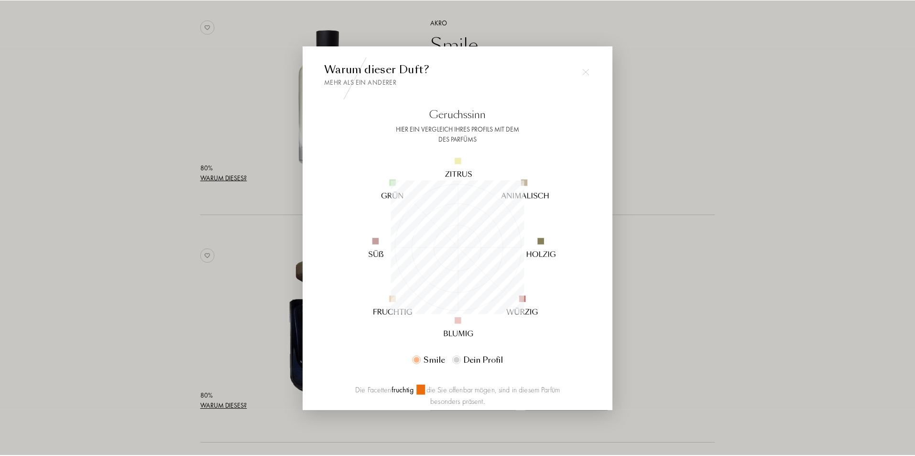
scroll to position [134, 134]
click at [588, 71] on img at bounding box center [587, 71] width 7 height 7
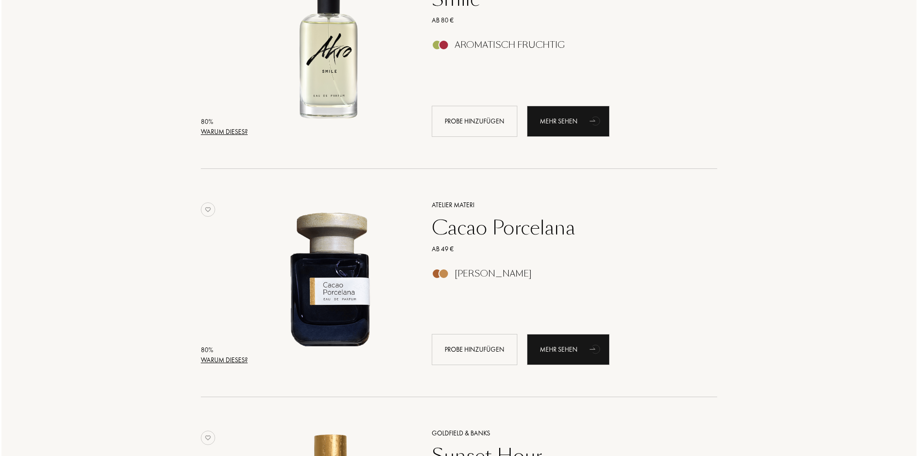
scroll to position [10489, 0]
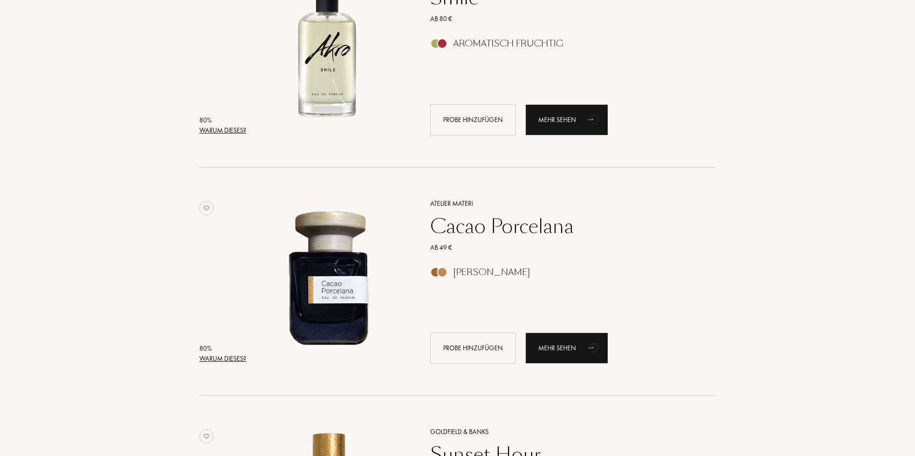
click at [231, 362] on div "Warum dieses?" at bounding box center [222, 358] width 47 height 10
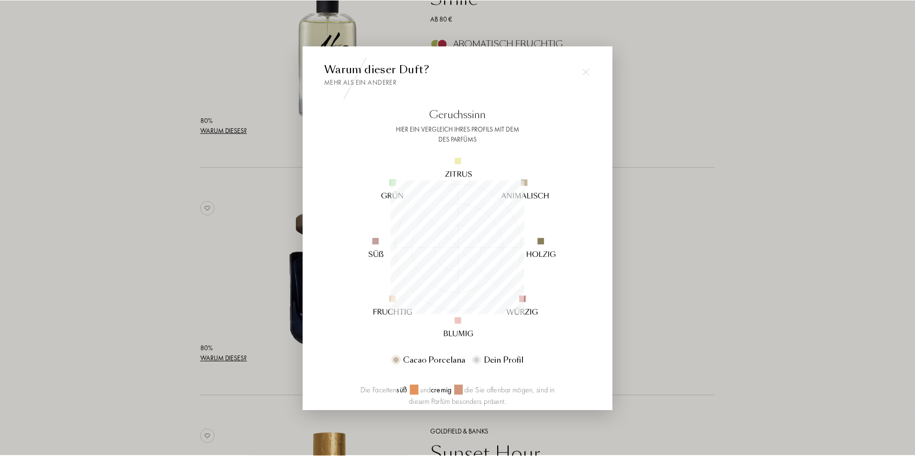
scroll to position [134, 134]
click at [586, 72] on img at bounding box center [587, 71] width 7 height 7
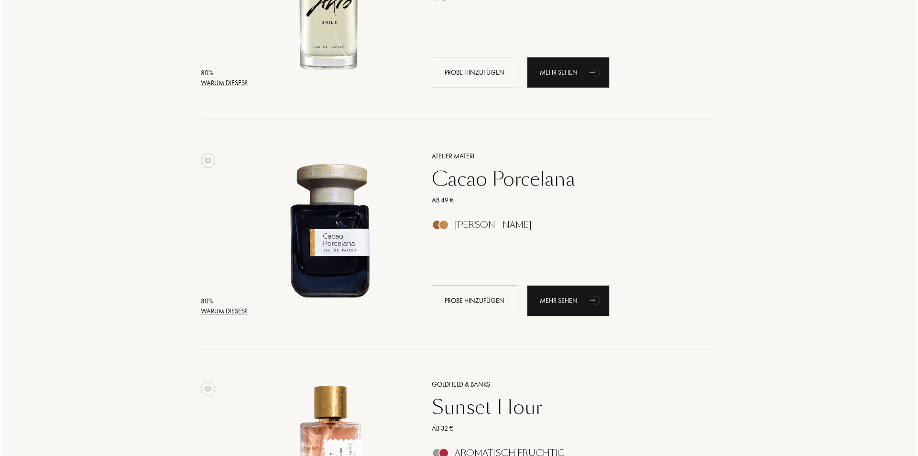
scroll to position [10680, 0]
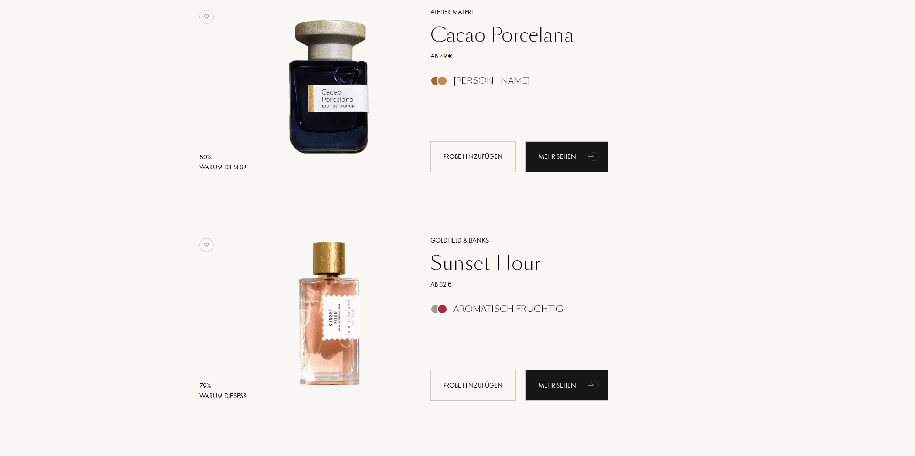
click at [241, 391] on div "Warum dieses?" at bounding box center [222, 396] width 47 height 10
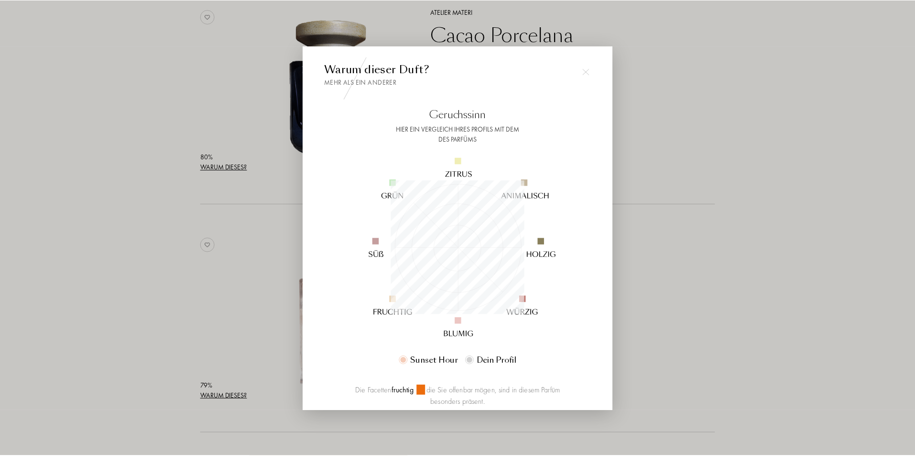
scroll to position [134, 134]
click at [582, 75] on div at bounding box center [587, 71] width 19 height 19
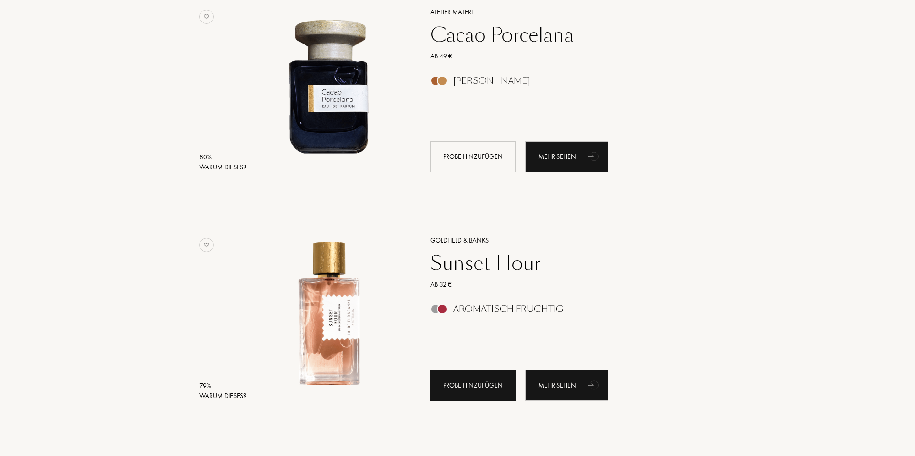
click at [456, 388] on div "Probe hinzufügen" at bounding box center [473, 385] width 86 height 31
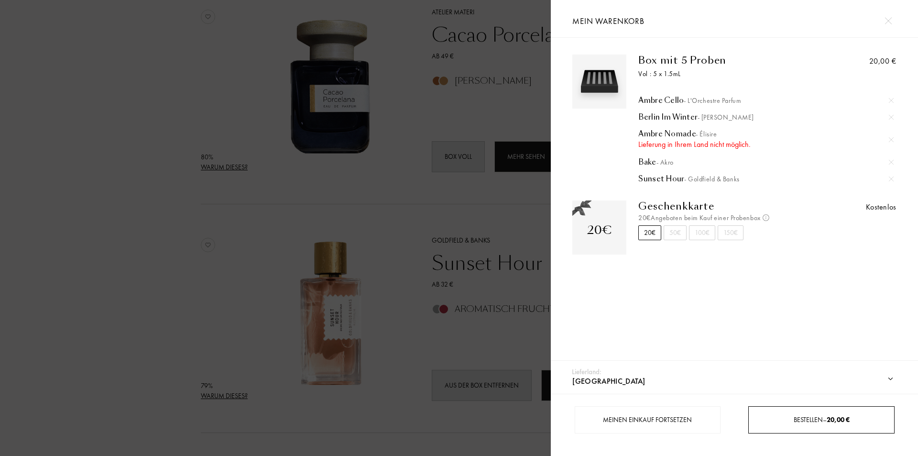
click at [769, 414] on link "Bestellen – 20,00 €" at bounding box center [821, 419] width 146 height 27
click at [889, 137] on img at bounding box center [891, 139] width 5 height 5
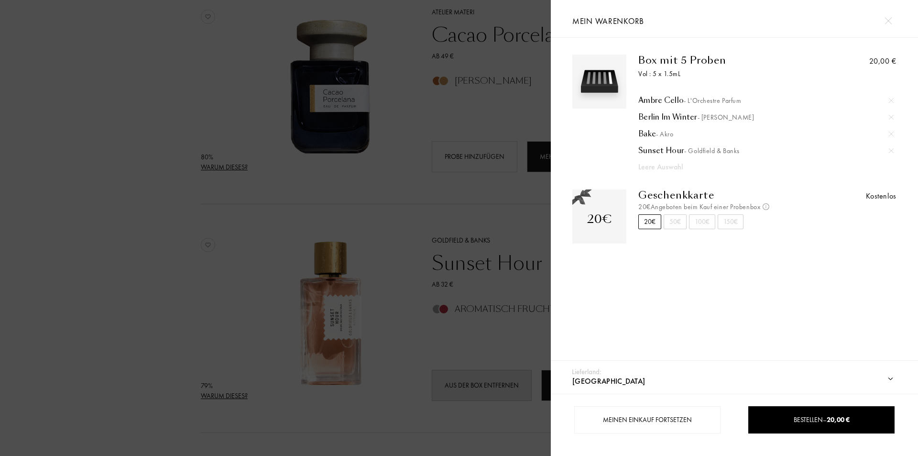
click at [439, 235] on div at bounding box center [275, 228] width 551 height 456
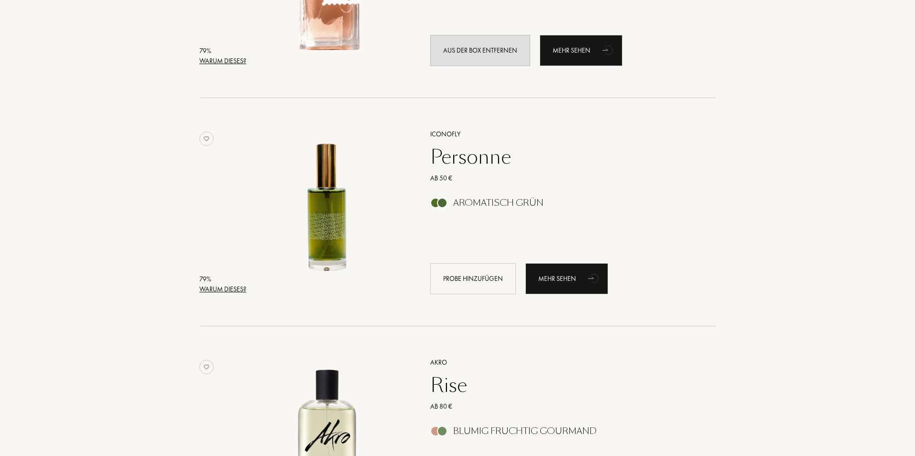
scroll to position [11301, 0]
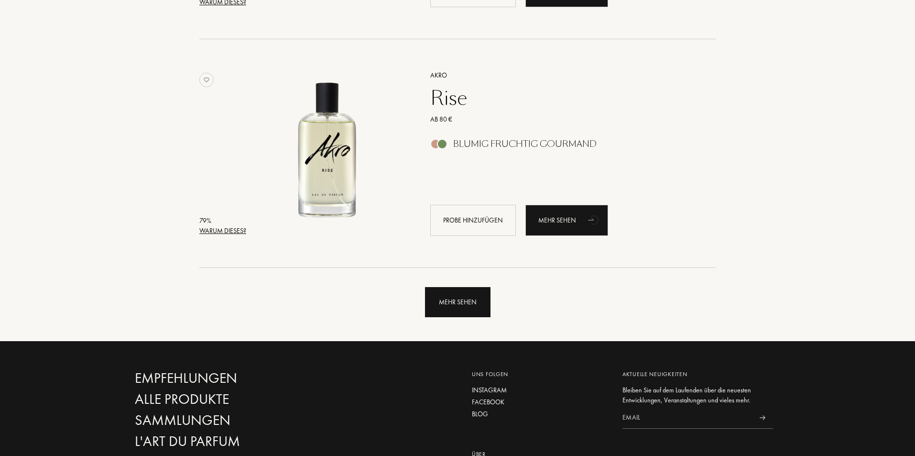
click at [439, 298] on div "Mehr sehen" at bounding box center [458, 302] width 66 height 30
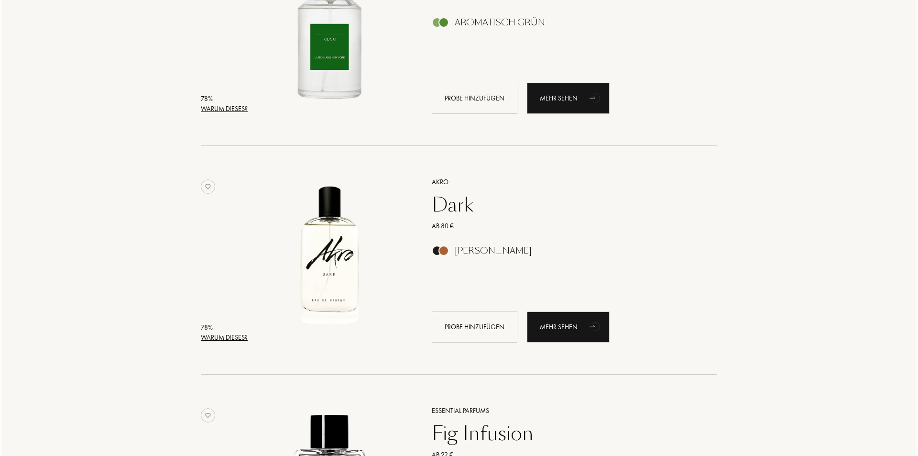
scroll to position [13023, 0]
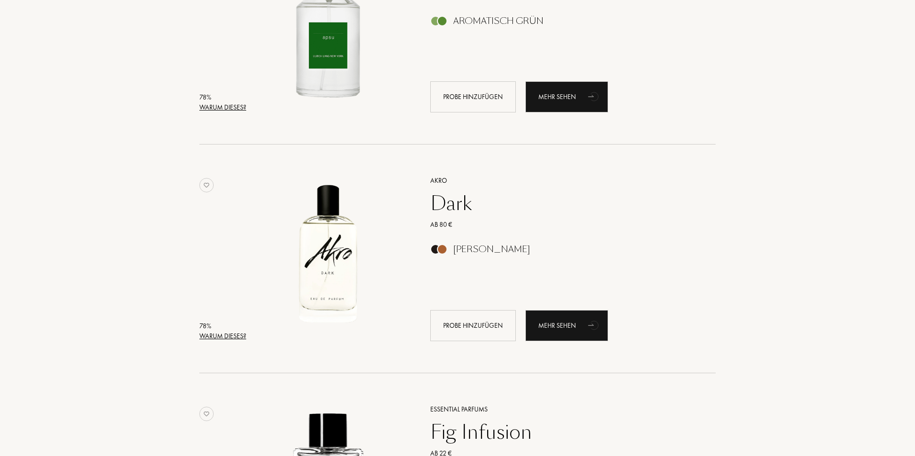
click at [201, 338] on div "Warum dieses?" at bounding box center [222, 336] width 47 height 10
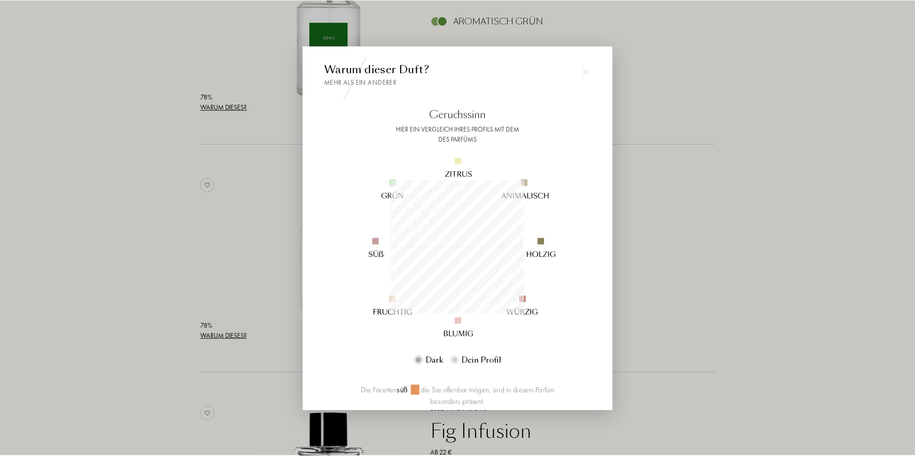
scroll to position [134, 134]
click at [592, 72] on div at bounding box center [587, 71] width 19 height 19
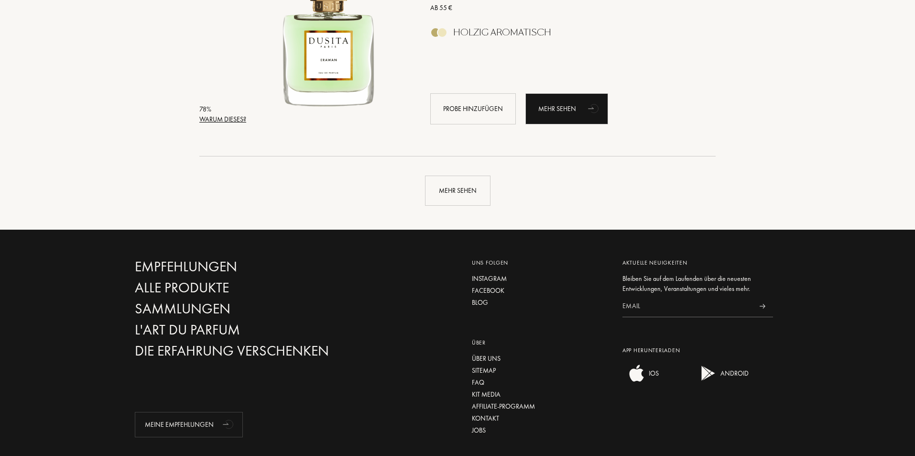
scroll to position [13740, 0]
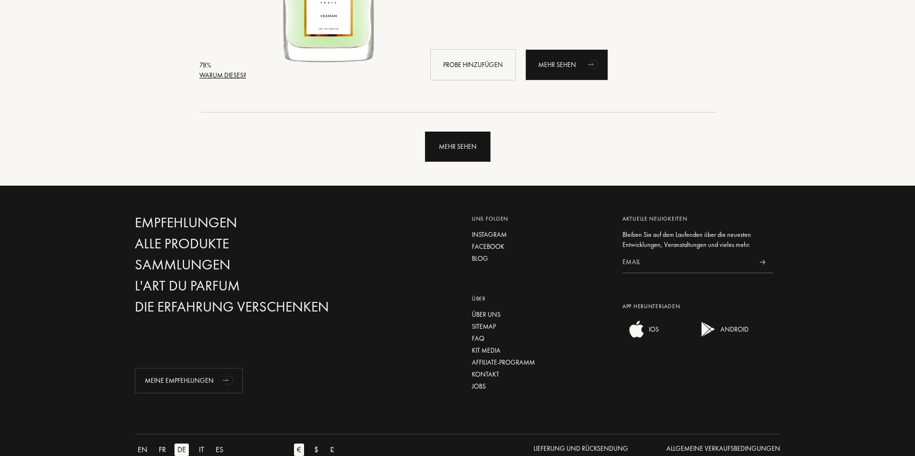
click at [436, 153] on div "Mehr sehen" at bounding box center [458, 146] width 66 height 30
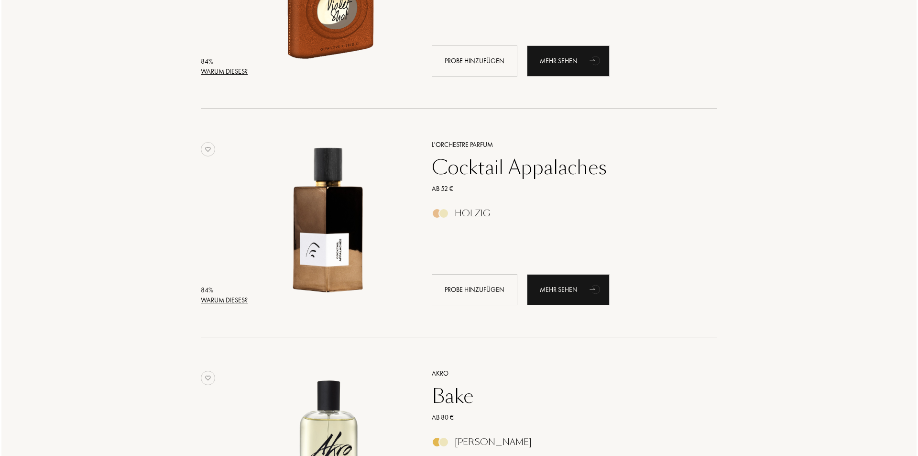
scroll to position [4846, 0]
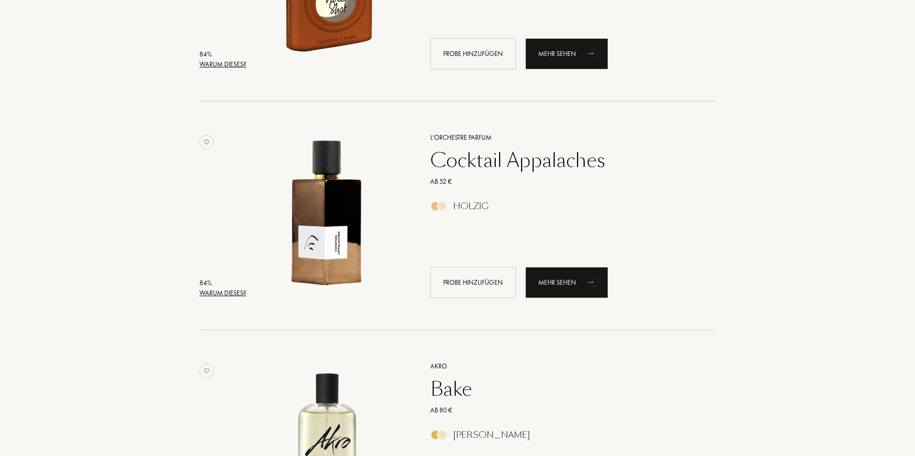
click at [220, 298] on div "84 % Warum dieses? L'Orchestre Parfum Cocktail Appalaches Ab 52 € Holzig Probe …" at bounding box center [457, 224] width 516 height 209
click at [220, 295] on div "Warum dieses?" at bounding box center [222, 293] width 47 height 10
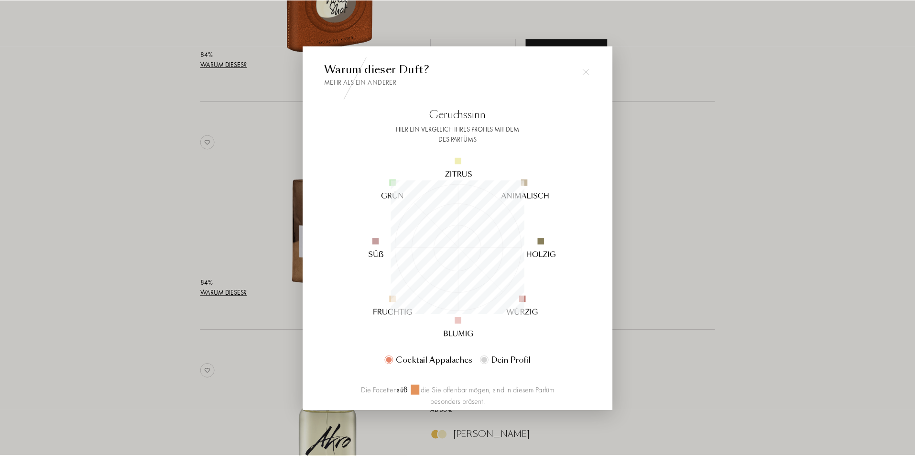
scroll to position [134, 134]
click at [585, 72] on img at bounding box center [587, 71] width 7 height 7
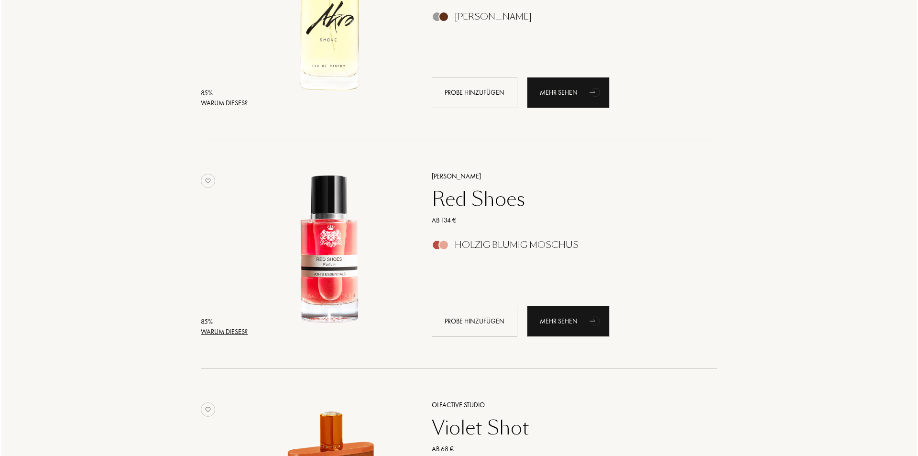
scroll to position [4320, 0]
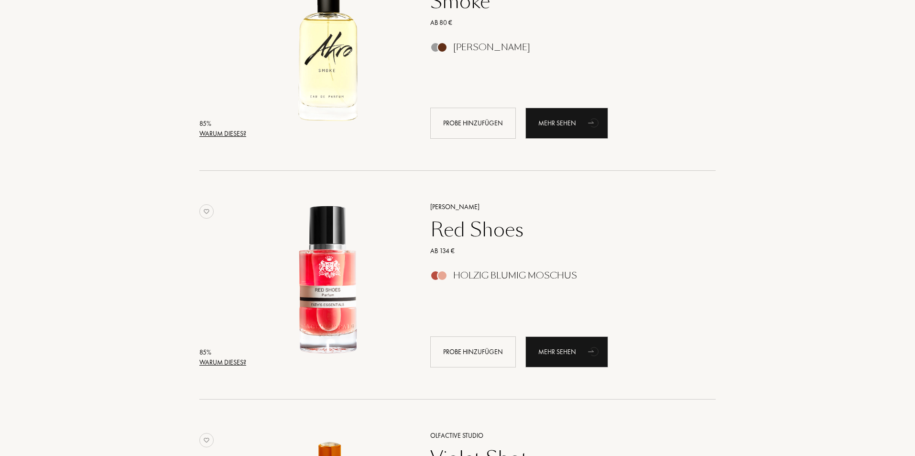
click at [232, 367] on div "85 % Warum dieses? [PERSON_NAME] Red Shoes Ab 134 € Holzig Blumig Moschus Probe…" at bounding box center [457, 294] width 516 height 209
click at [236, 365] on div "Warum dieses?" at bounding box center [222, 362] width 47 height 10
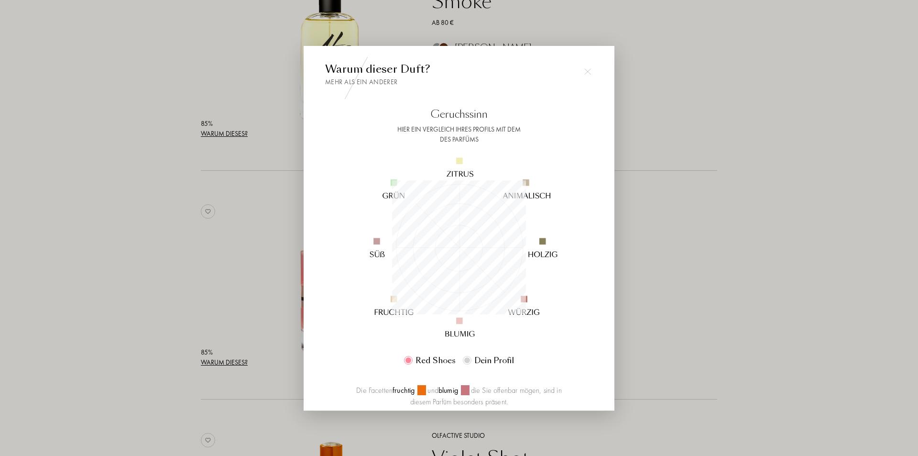
scroll to position [134, 134]
click at [585, 70] on img at bounding box center [587, 71] width 7 height 7
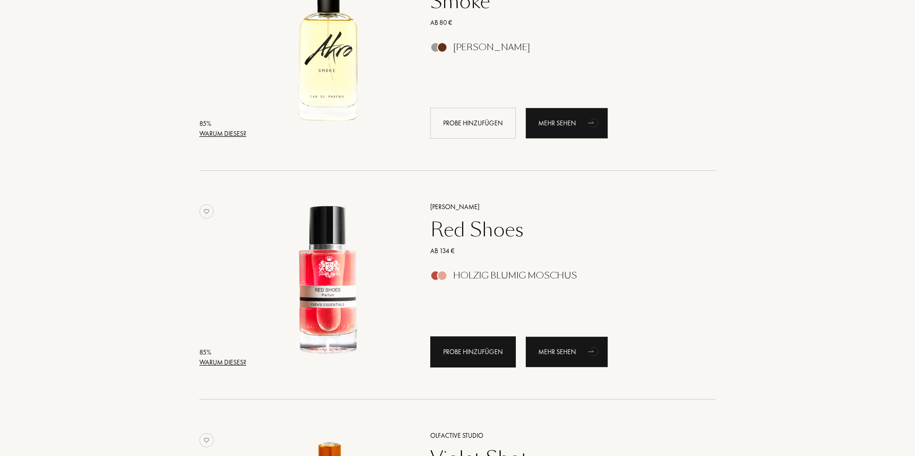
click at [457, 350] on div "Probe hinzufügen" at bounding box center [473, 351] width 86 height 31
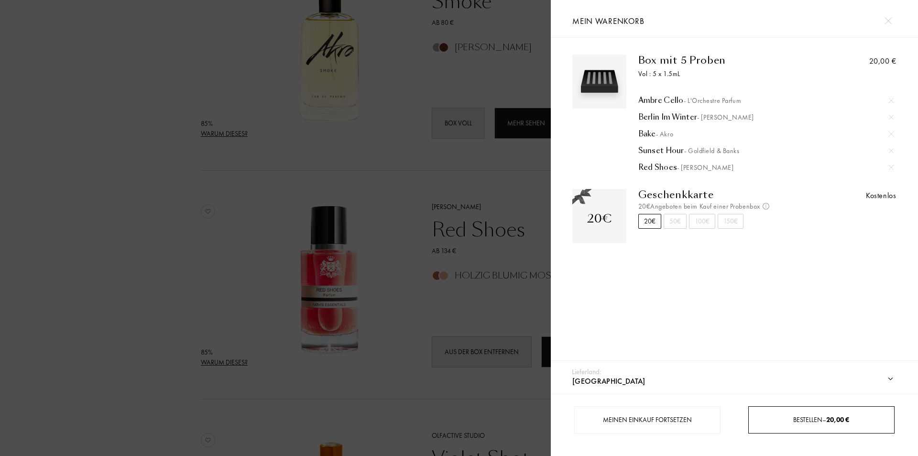
click at [788, 421] on div "Bestellen – 20,00 €" at bounding box center [821, 420] width 145 height 10
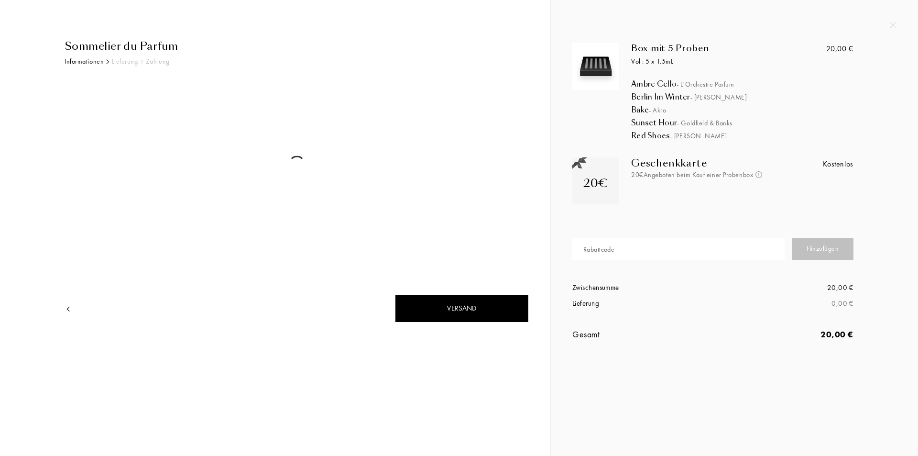
select select "DE"
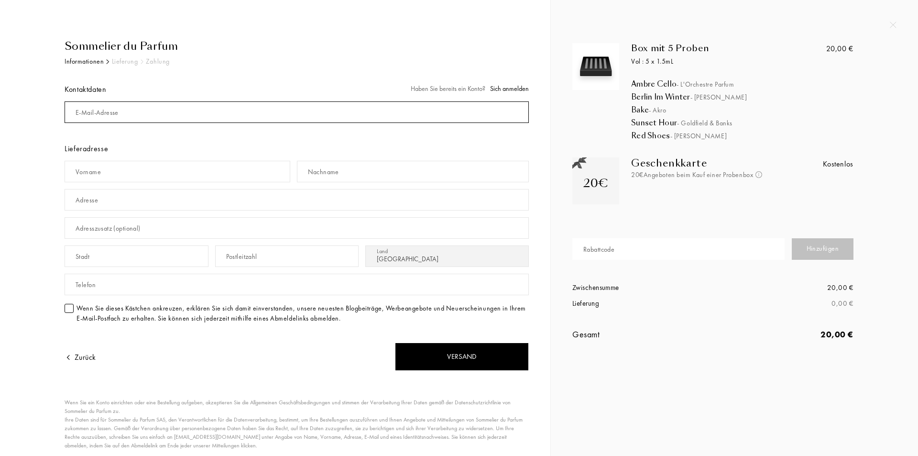
click at [135, 112] on input "mail" at bounding box center [297, 112] width 464 height 22
type input "[EMAIL_ADDRESS][DOMAIN_NAME]"
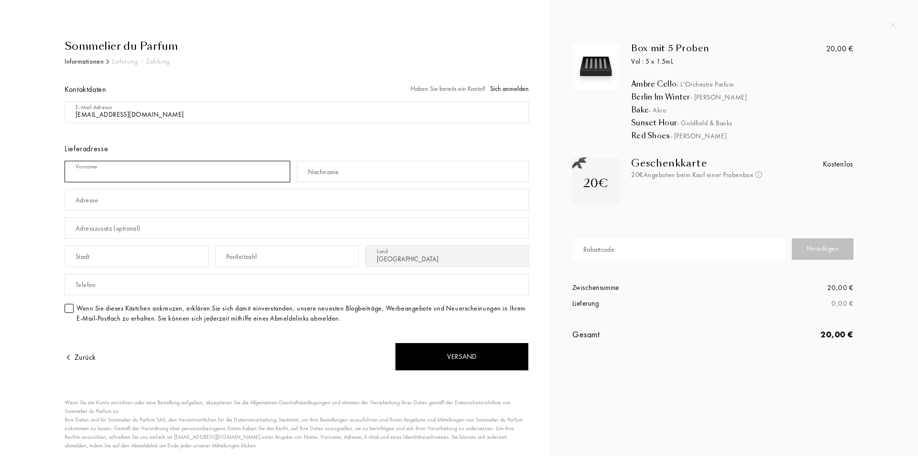
drag, startPoint x: 137, startPoint y: 168, endPoint x: 144, endPoint y: 167, distance: 7.7
click at [138, 168] on input "text" at bounding box center [178, 172] width 226 height 22
type input "Ariana"
click at [383, 181] on input "text" at bounding box center [413, 172] width 232 height 22
type input "Rasche"
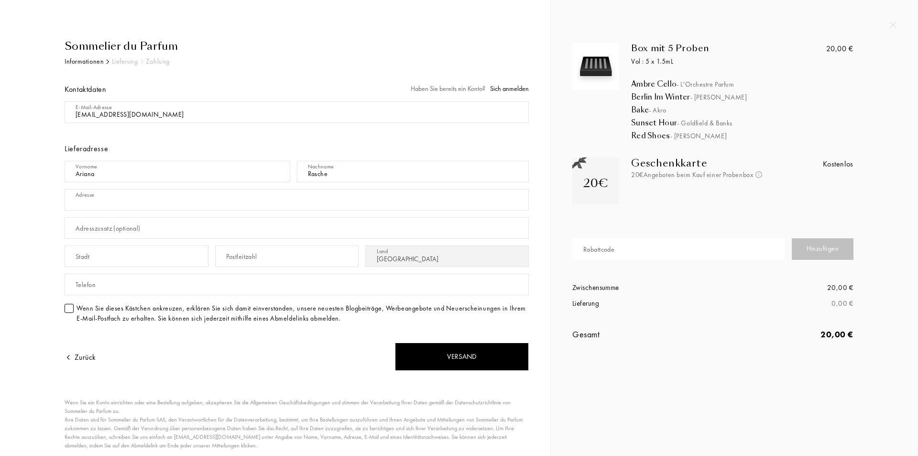
click at [370, 195] on input "text" at bounding box center [297, 200] width 464 height 22
type input "Durlacher Str. 15A"
click at [182, 250] on input "text" at bounding box center [137, 256] width 144 height 22
type input "Berlin"
click at [252, 260] on div "Postleitzahl" at bounding box center [241, 257] width 31 height 10
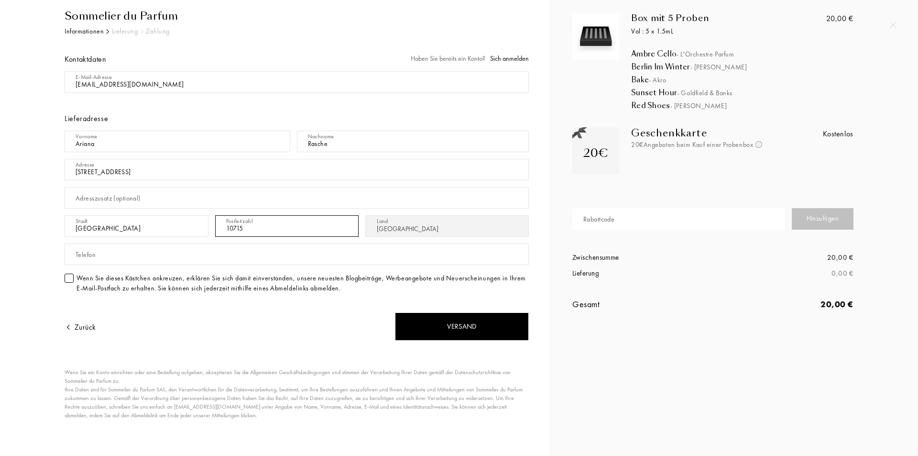
scroll to position [32, 0]
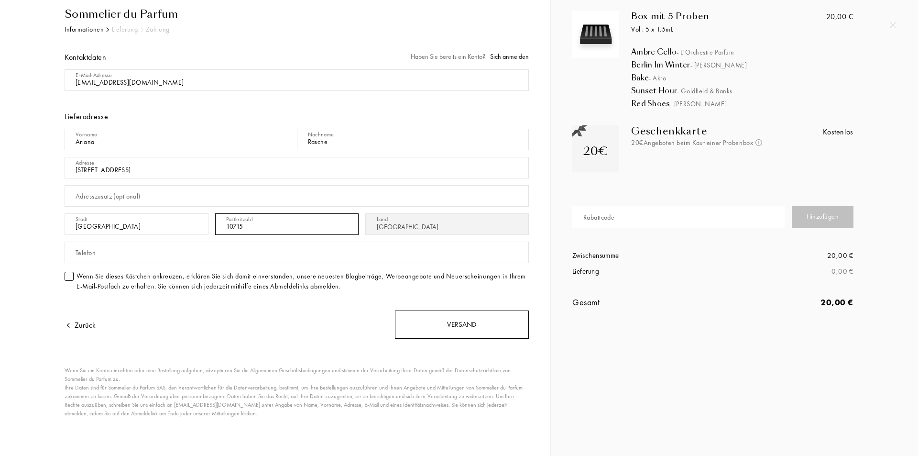
type input "10715"
click at [481, 322] on div "Versand" at bounding box center [462, 324] width 134 height 28
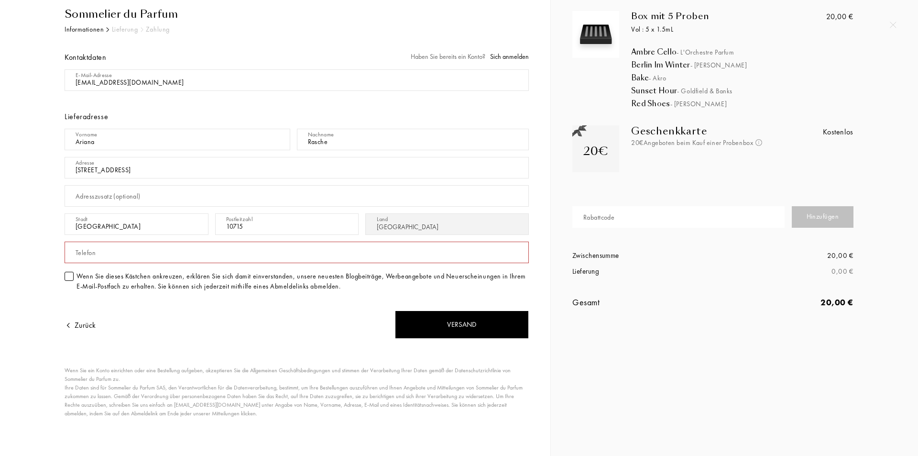
click at [336, 254] on input "text" at bounding box center [297, 252] width 464 height 22
type input "00491782762311"
